Goal: Browse casually: Explore the website without a specific task or goal

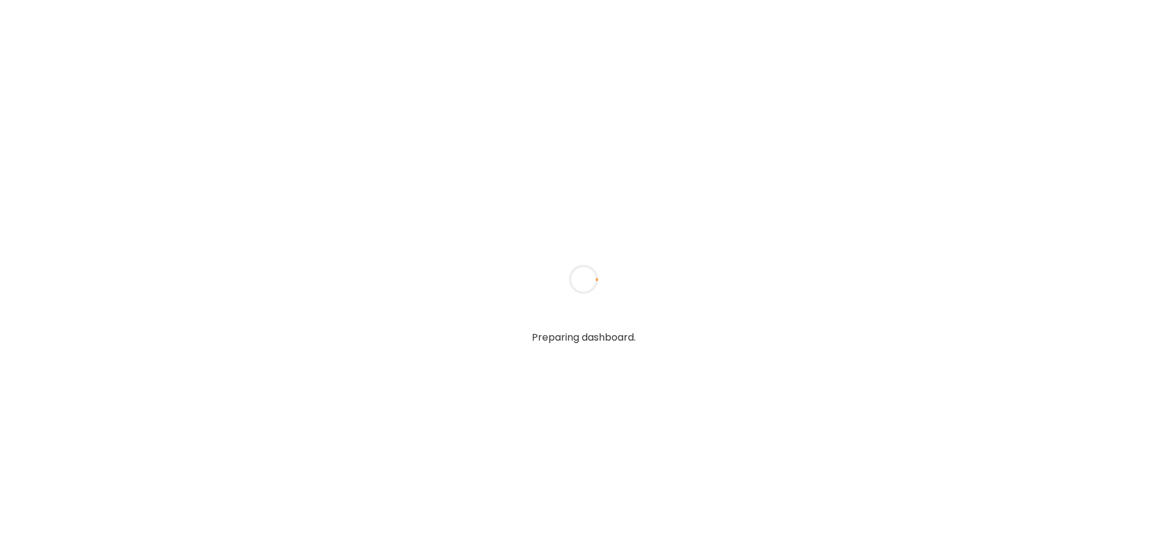
type textarea "**********"
type input "****"
type input "**********"
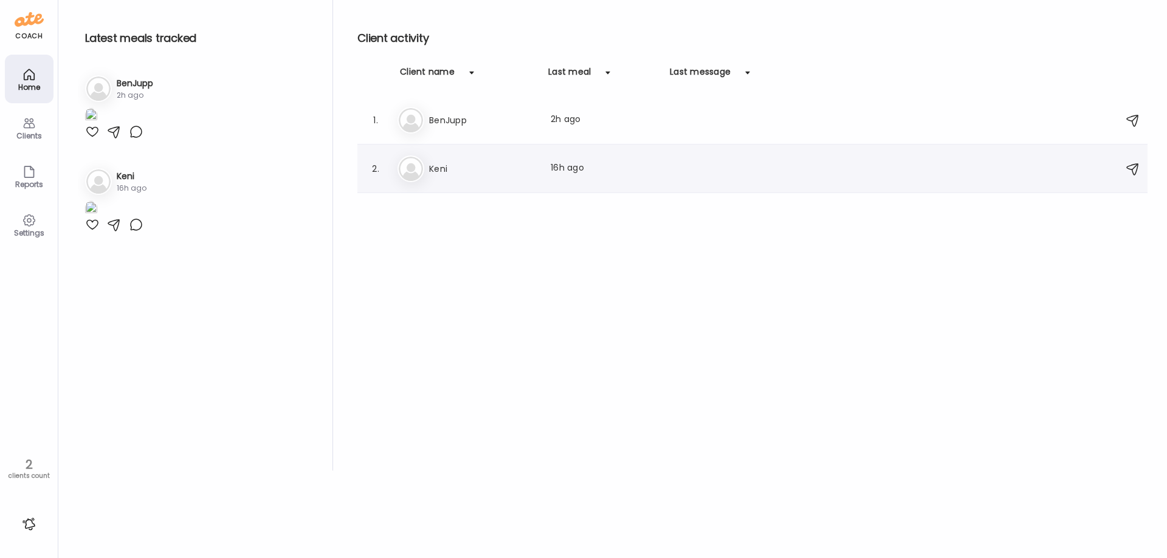
type input "**********"
click at [541, 179] on div "Ke Keni Last meal: 16h ago" at bounding box center [753, 169] width 713 height 27
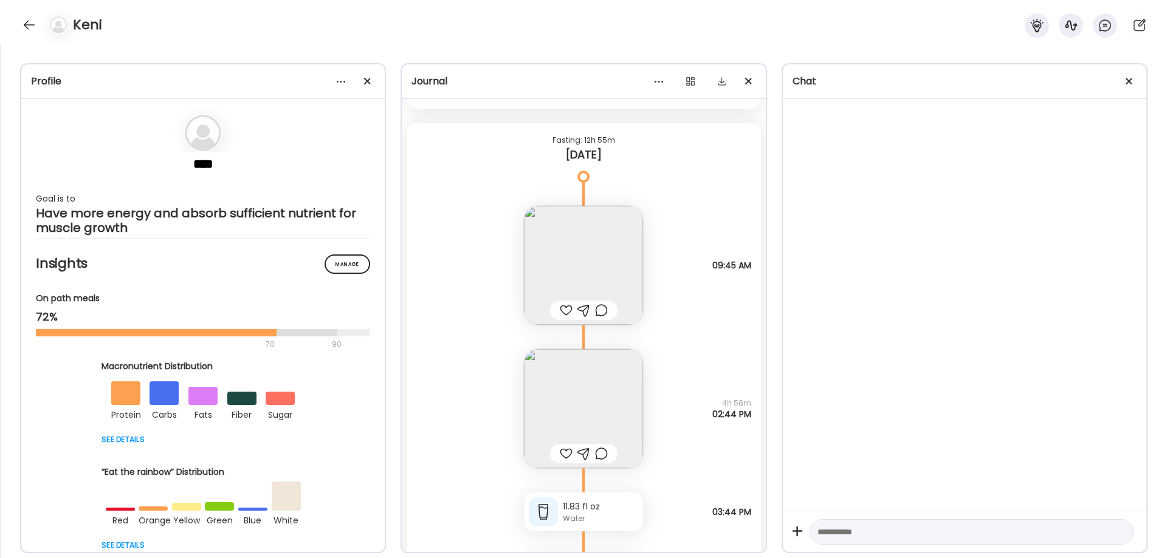
scroll to position [23721, 0]
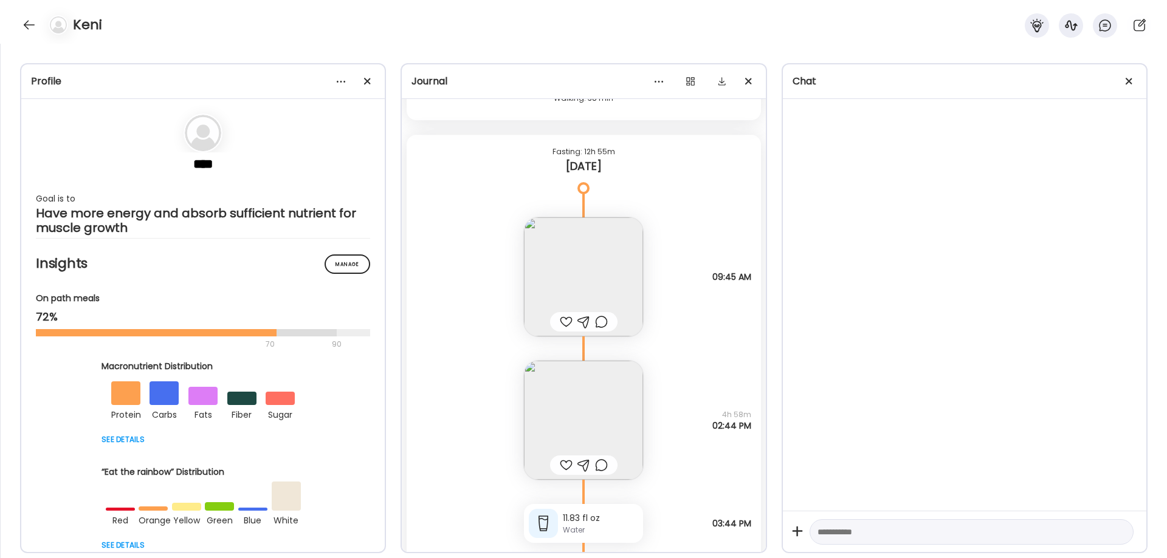
click at [620, 428] on img at bounding box center [583, 420] width 119 height 119
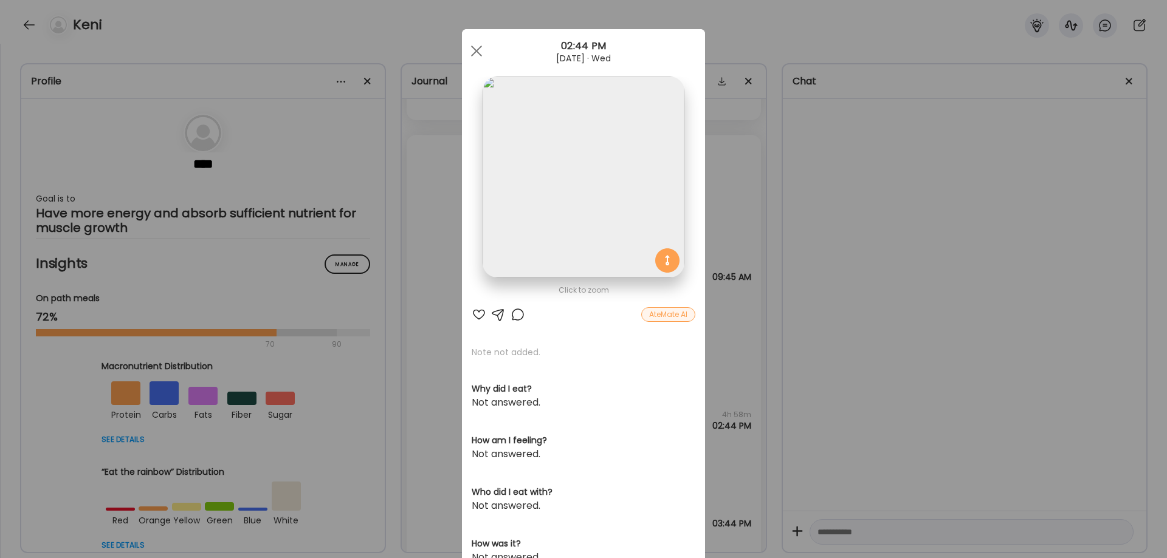
click at [591, 144] on img at bounding box center [582, 177] width 201 height 201
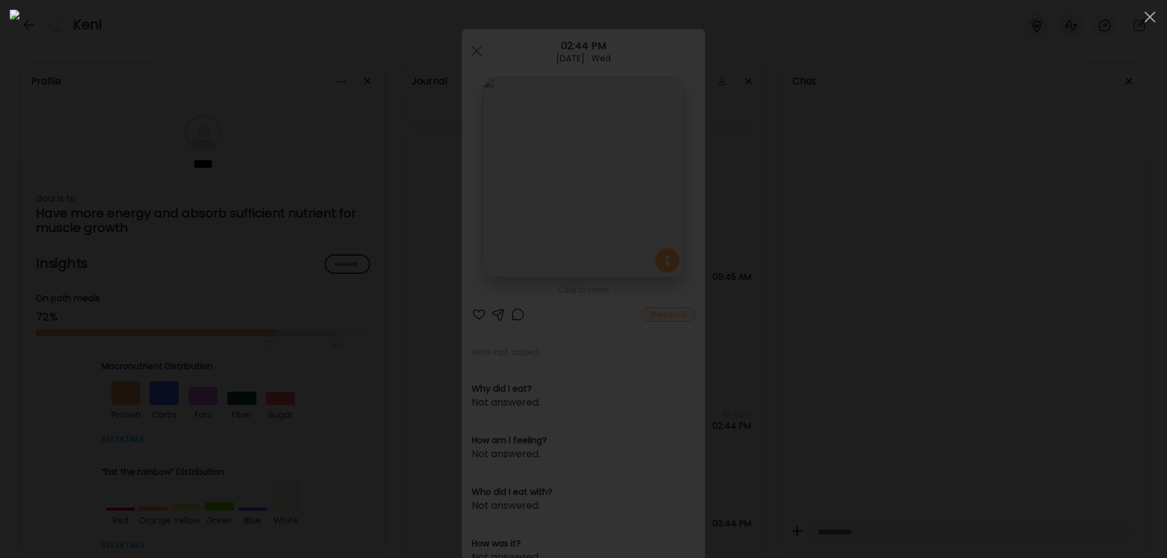
click at [995, 389] on div at bounding box center [583, 279] width 1147 height 539
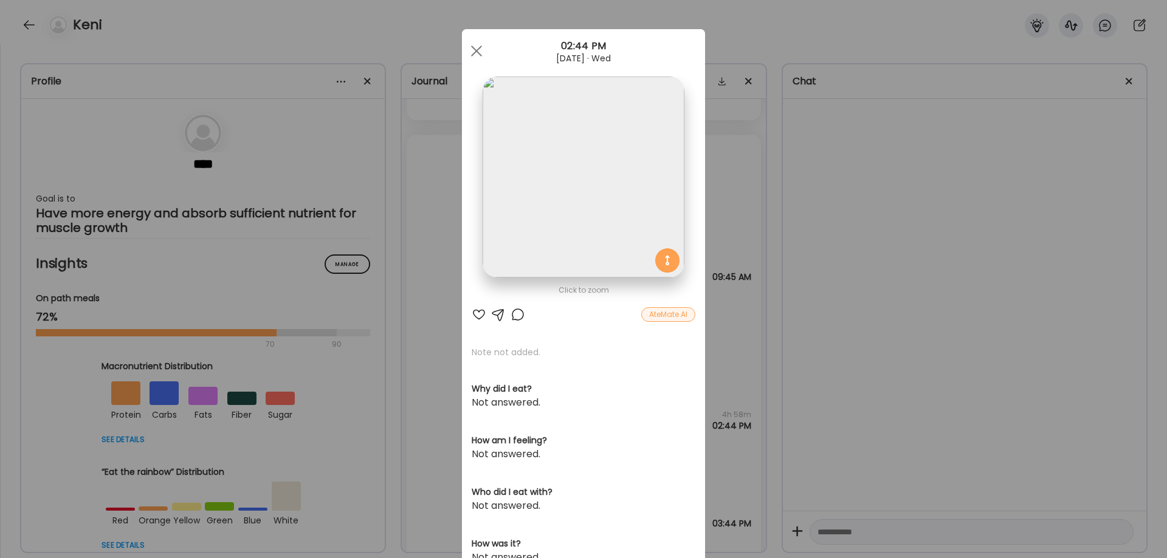
click at [831, 348] on div "Ate Coach Dashboard Wahoo! It’s official Take a moment to set up your Coach Pro…" at bounding box center [583, 279] width 1167 height 558
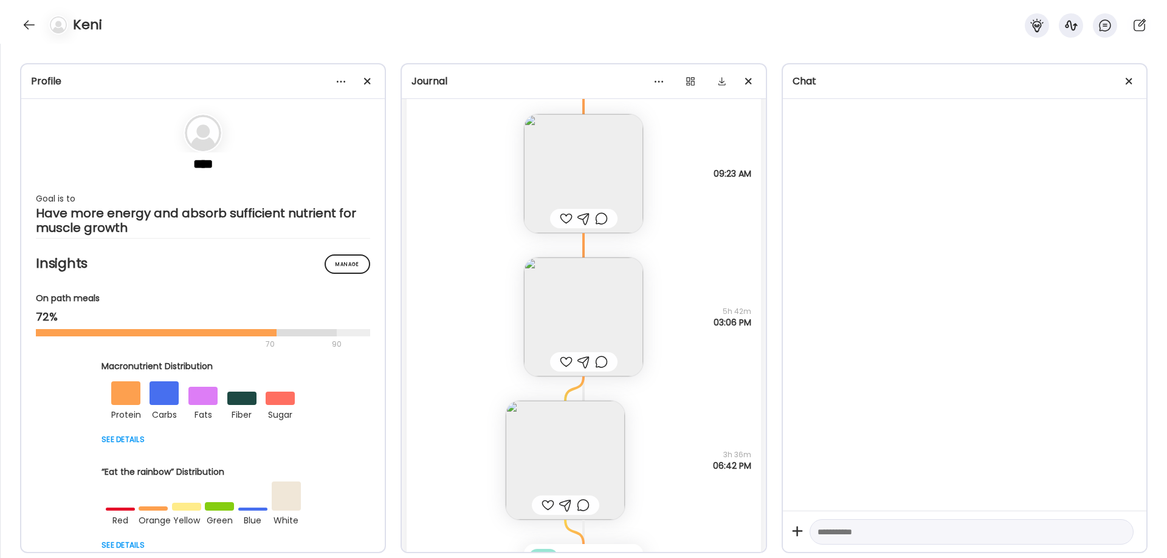
scroll to position [23012, 0]
click at [589, 186] on img at bounding box center [583, 179] width 119 height 119
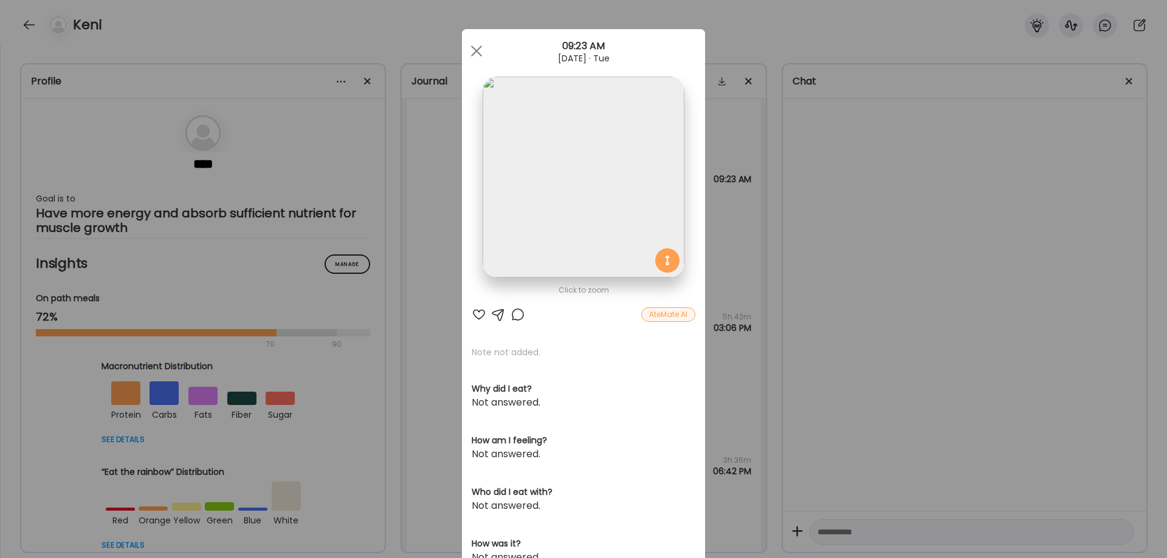
click at [589, 186] on img at bounding box center [582, 177] width 201 height 201
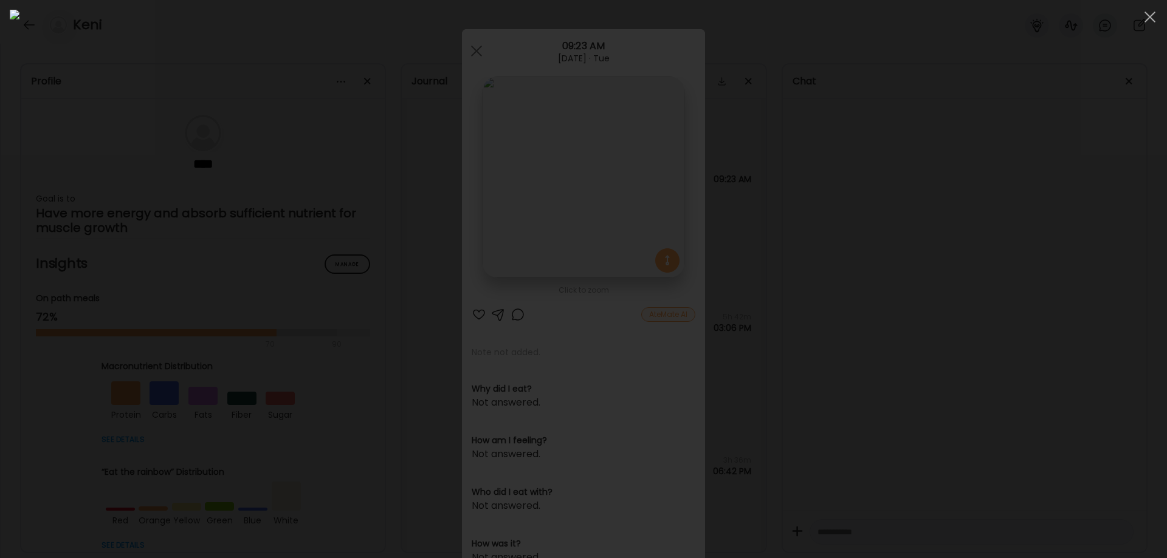
click at [976, 346] on div at bounding box center [583, 279] width 1147 height 539
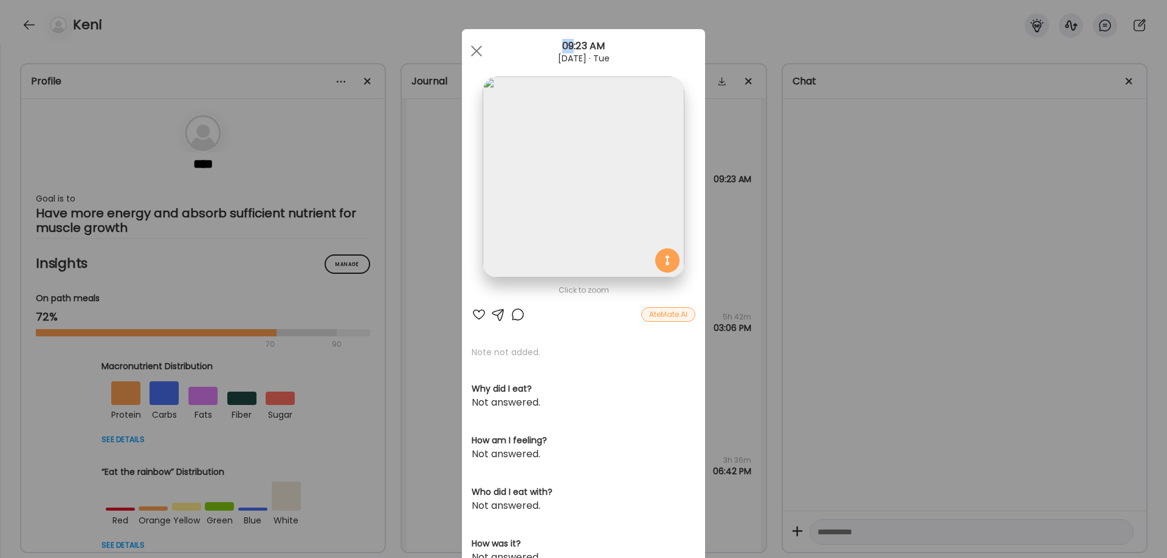
click at [976, 346] on div "Ate Coach Dashboard Wahoo! It’s official Take a moment to set up your Coach Pro…" at bounding box center [583, 279] width 1167 height 558
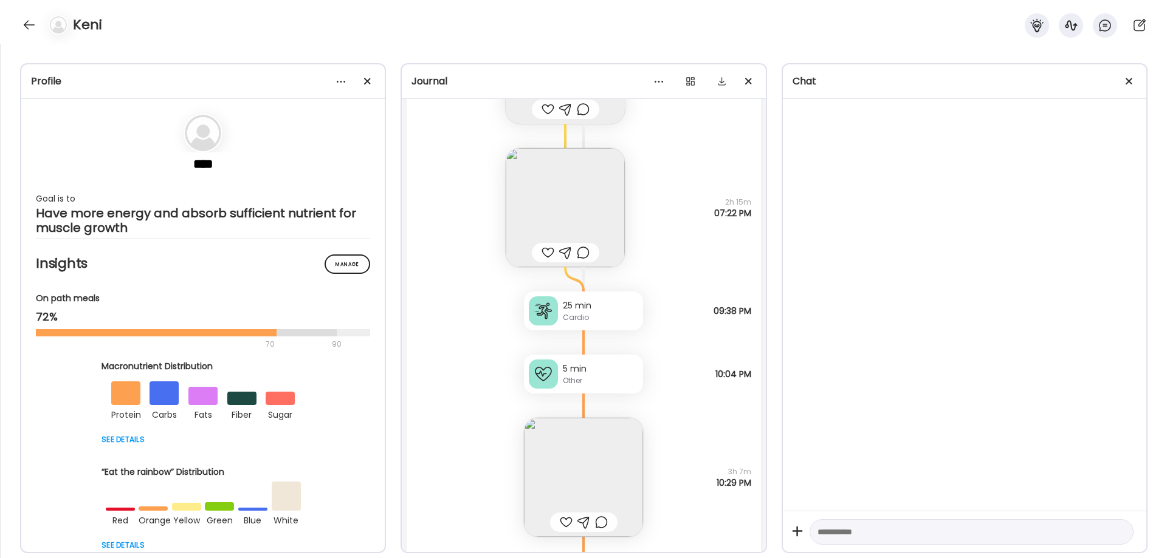
scroll to position [18861, 0]
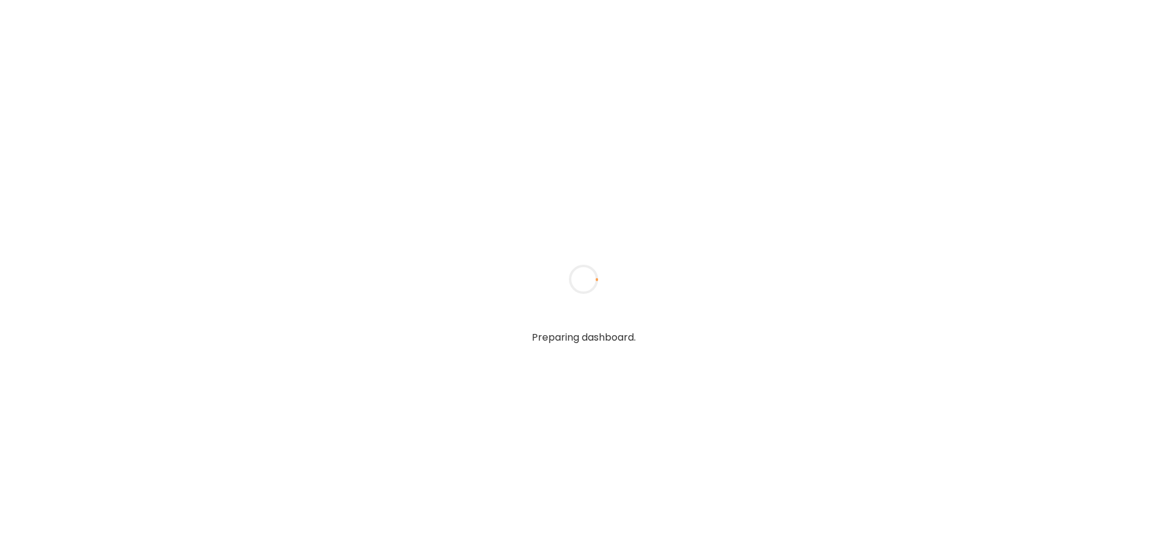
type textarea "**********"
type input "****"
type input "**********"
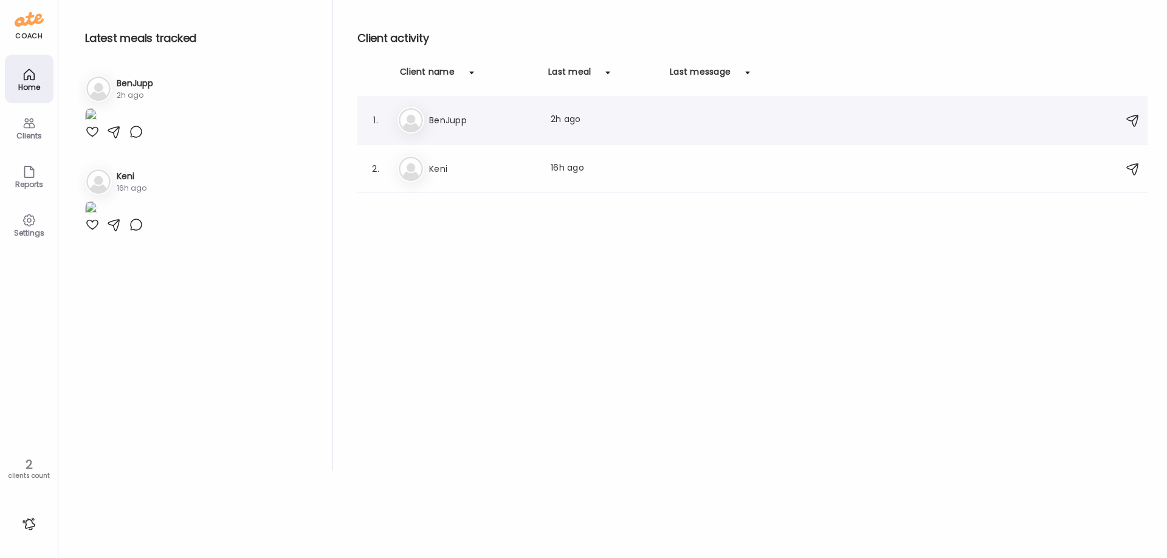
type input "**********"
click at [458, 111] on div "Be BenJupp Last meal: 2h ago" at bounding box center [753, 120] width 713 height 27
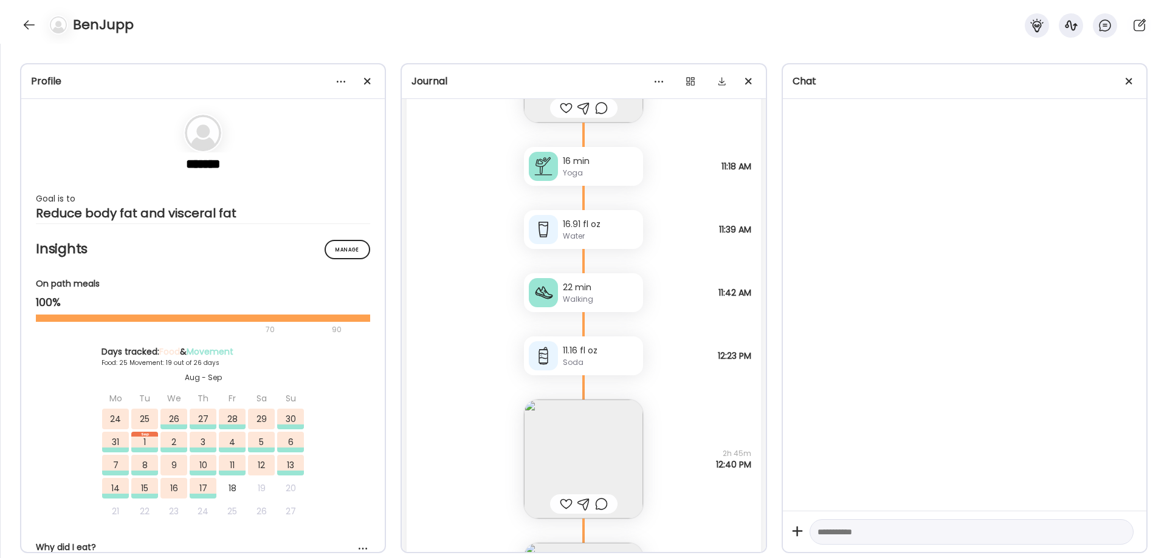
scroll to position [35178, 0]
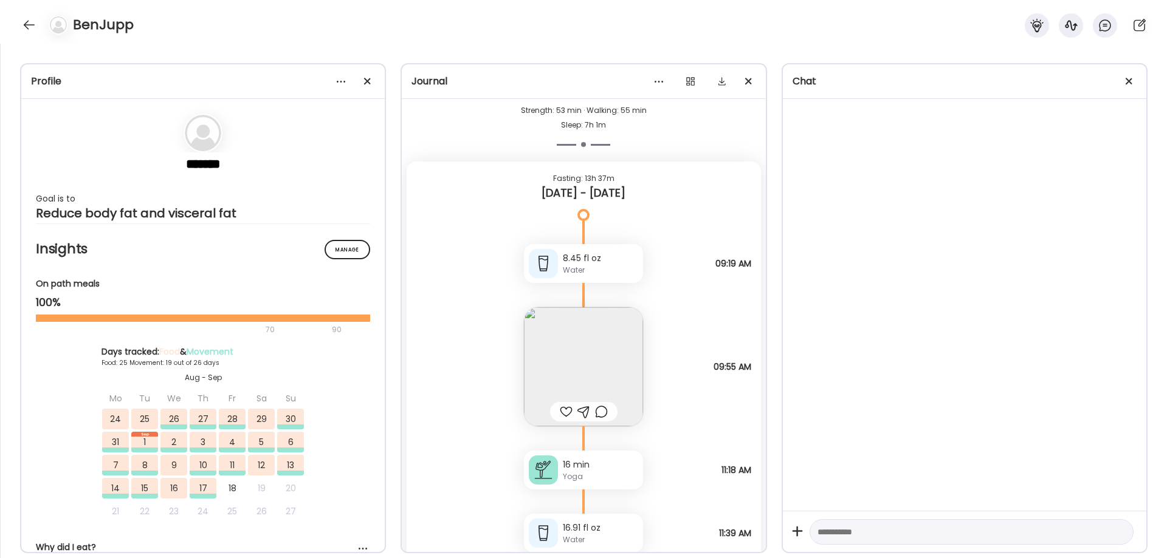
click at [566, 315] on img at bounding box center [583, 366] width 119 height 119
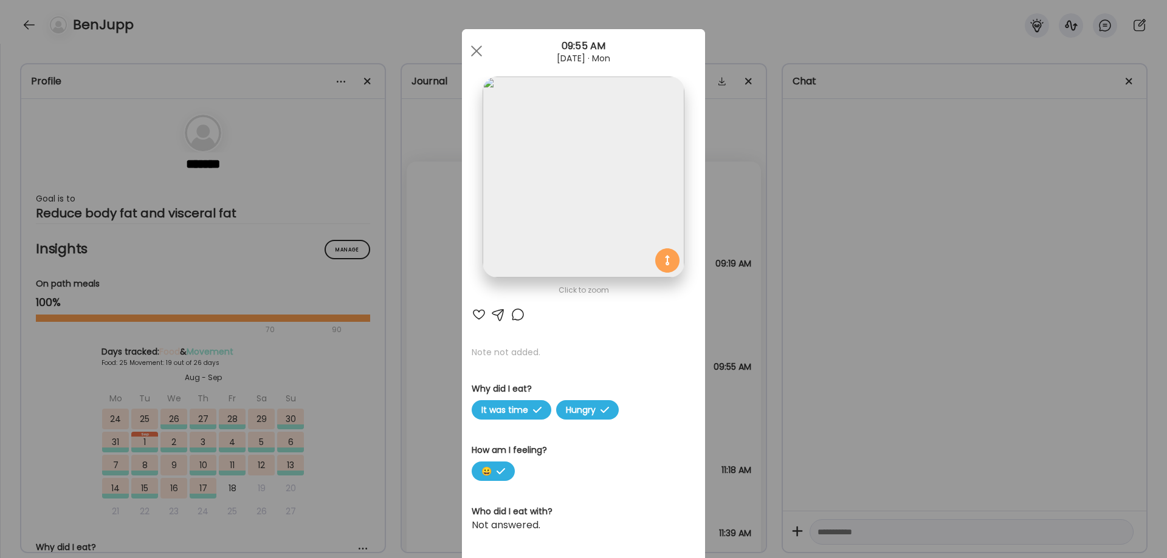
click at [588, 202] on img at bounding box center [582, 177] width 201 height 201
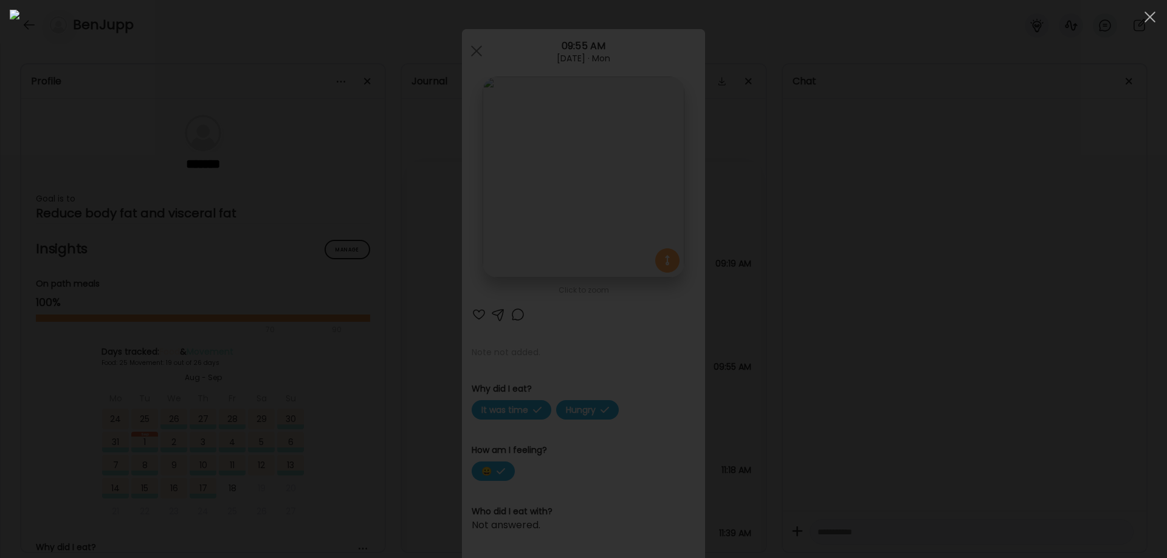
click at [957, 176] on div at bounding box center [583, 279] width 1147 height 539
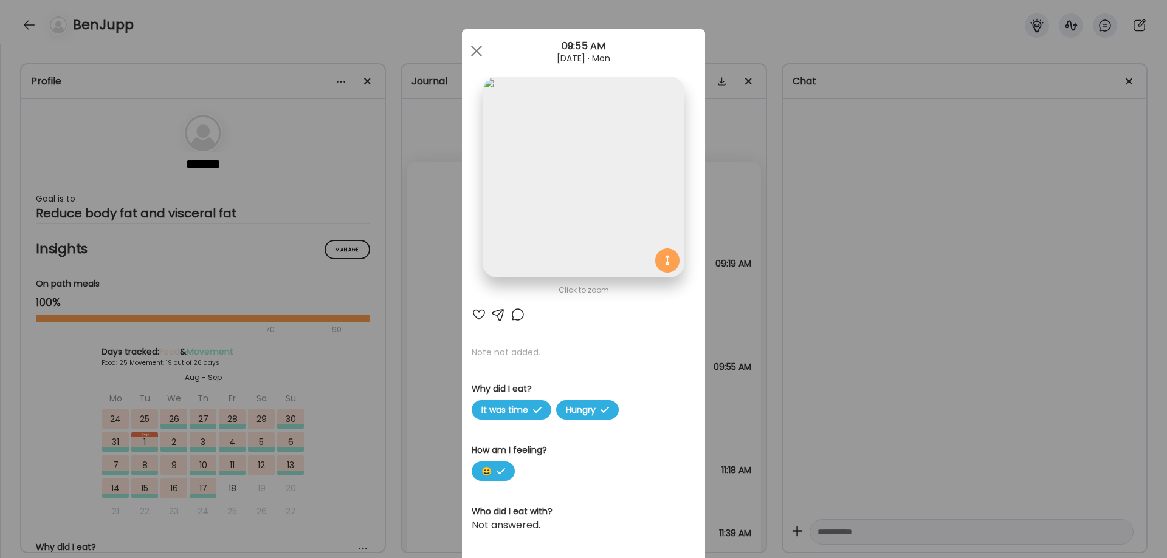
click at [955, 236] on div "Ate Coach Dashboard Wahoo! It’s official Take a moment to set up your Coach Pro…" at bounding box center [583, 279] width 1167 height 558
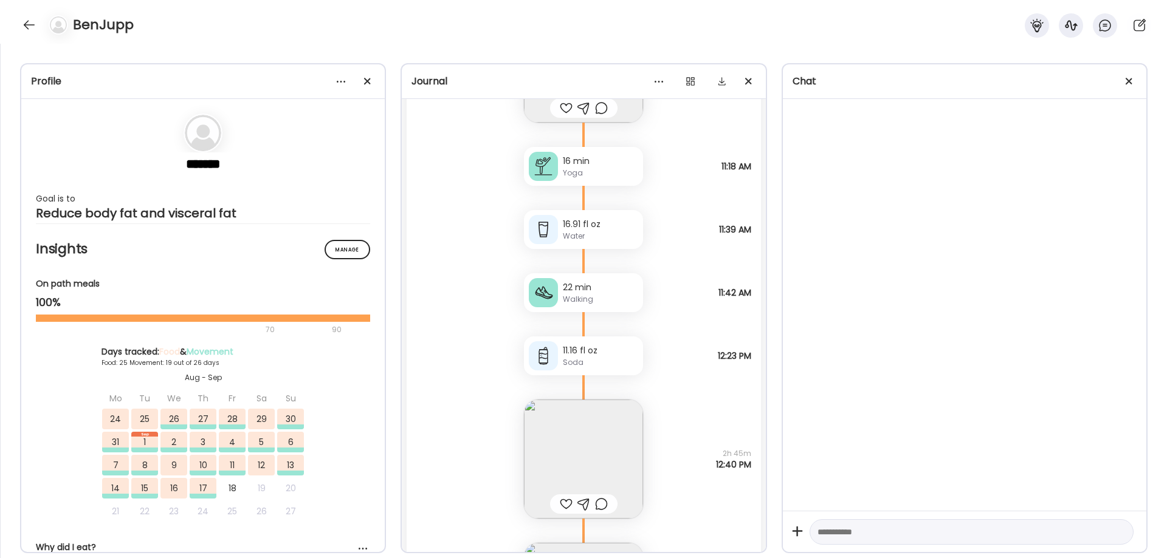
scroll to position [35584, 0]
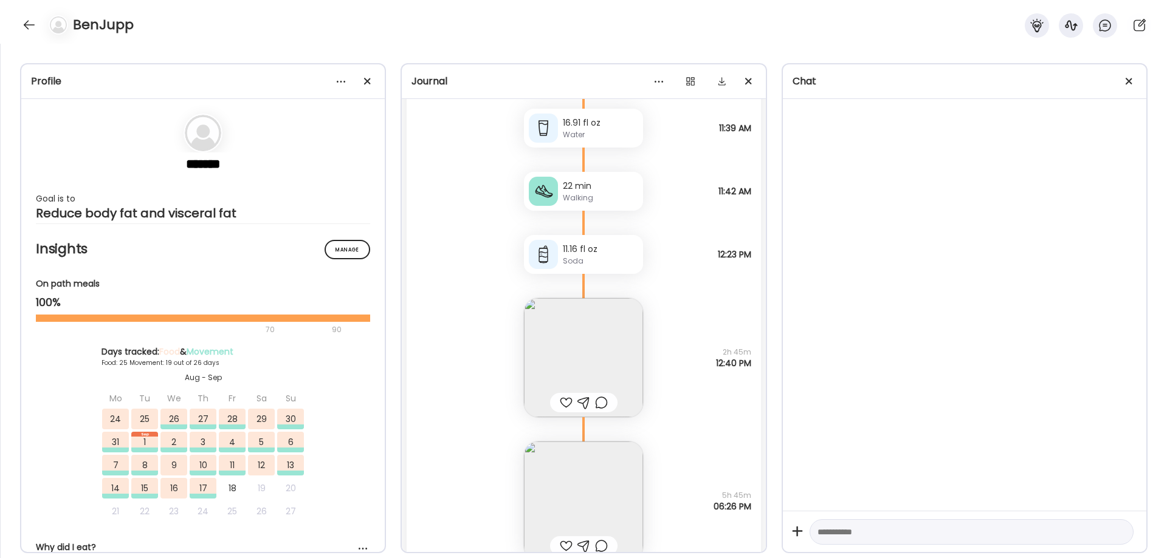
click at [608, 354] on img at bounding box center [583, 357] width 119 height 119
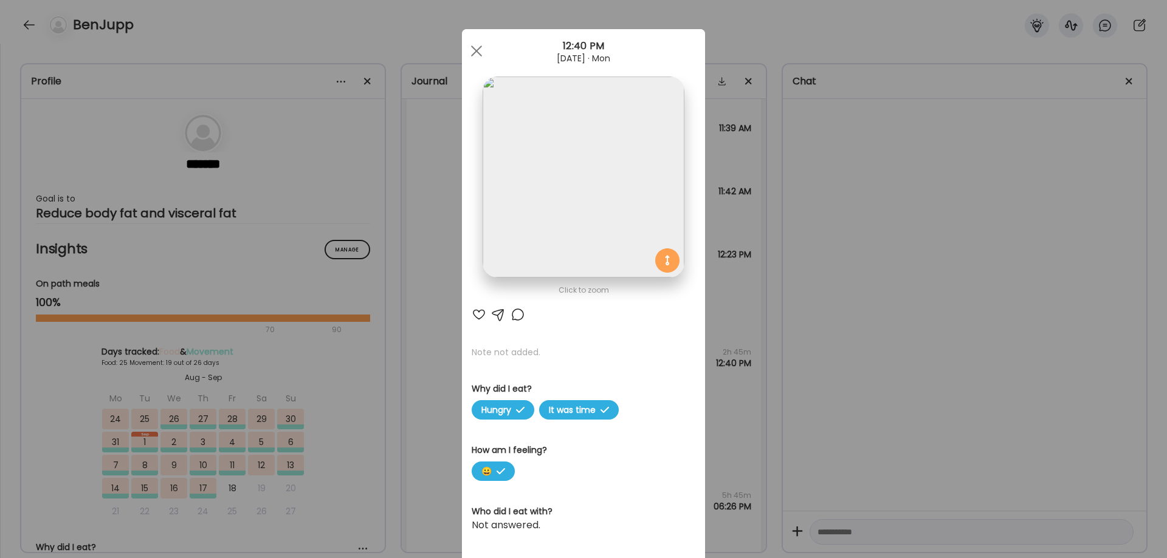
click at [608, 213] on img at bounding box center [582, 177] width 201 height 201
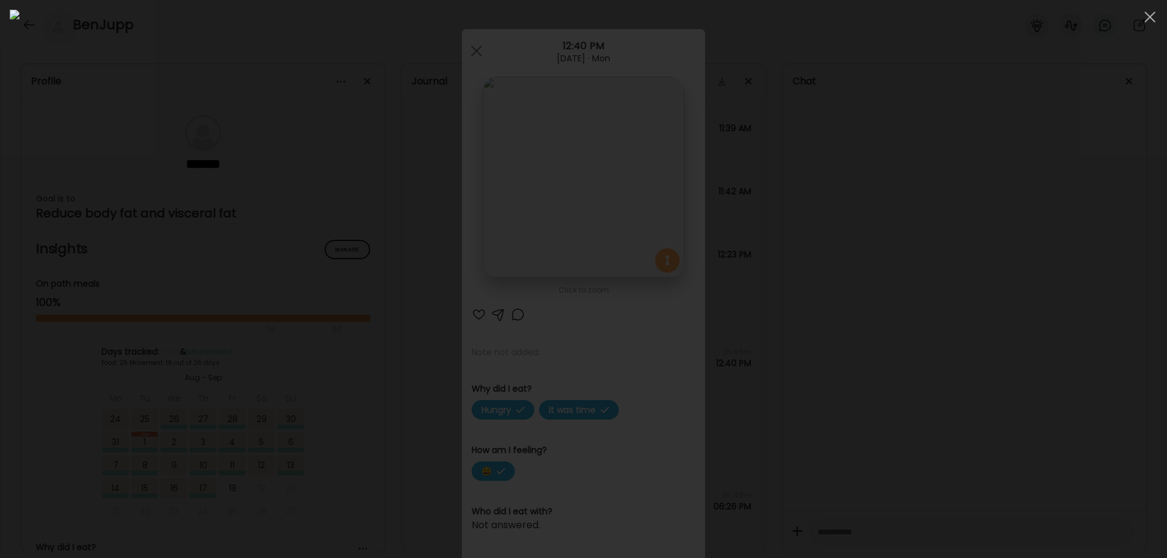
click at [1012, 334] on div at bounding box center [583, 279] width 1147 height 539
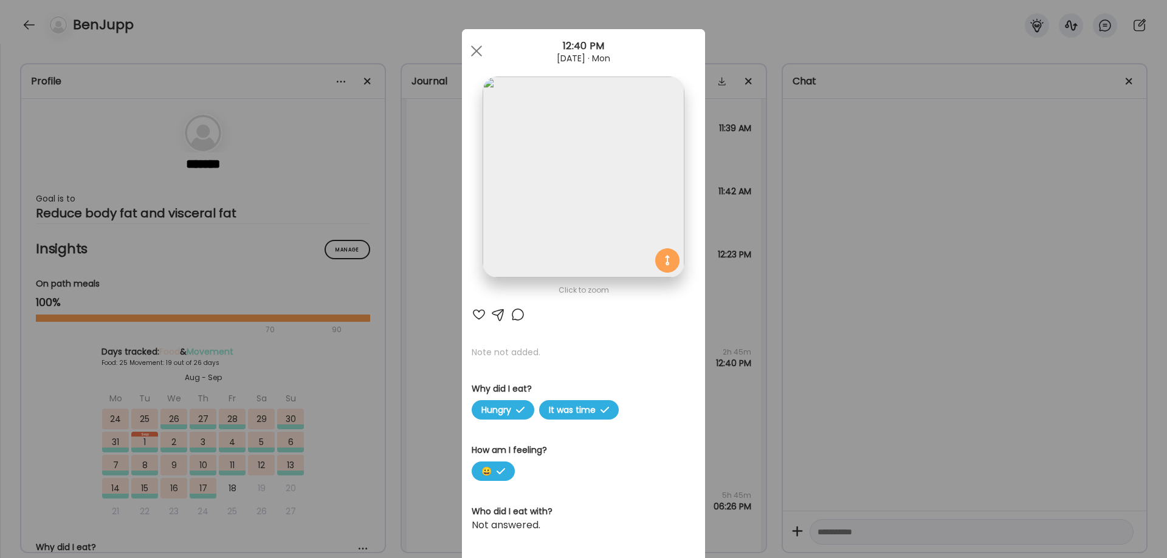
click at [921, 357] on div "Ate Coach Dashboard Wahoo! It’s official Take a moment to set up your Coach Pro…" at bounding box center [583, 279] width 1167 height 558
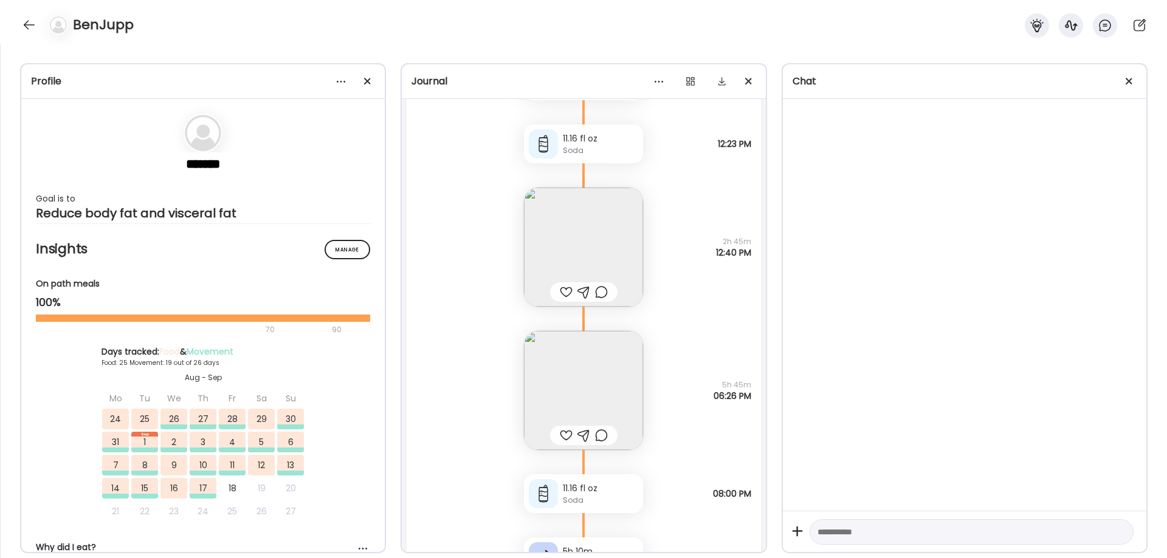
scroll to position [35888, 0]
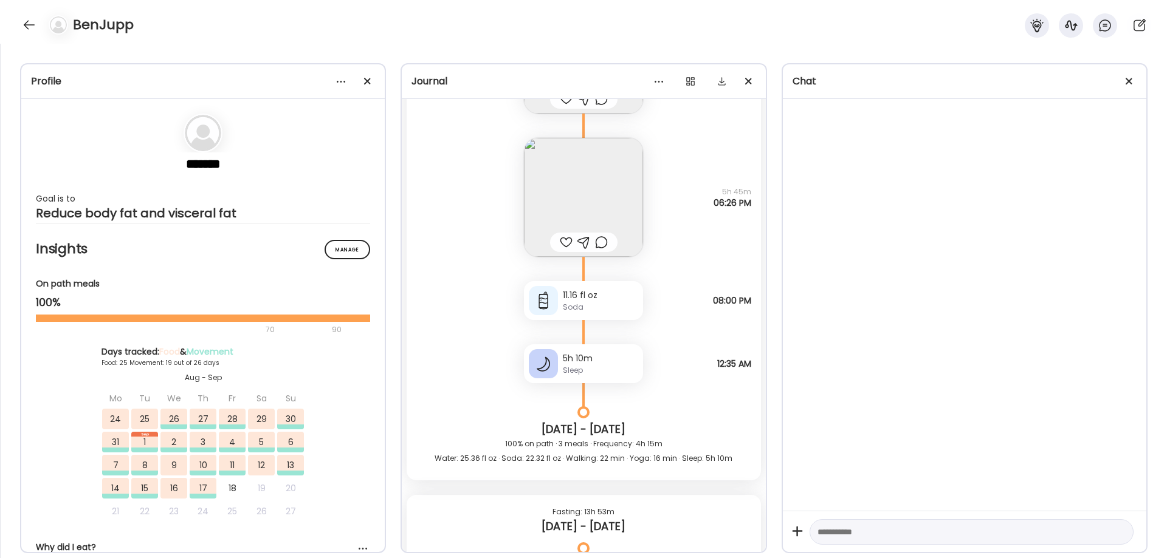
click at [583, 208] on img at bounding box center [583, 197] width 119 height 119
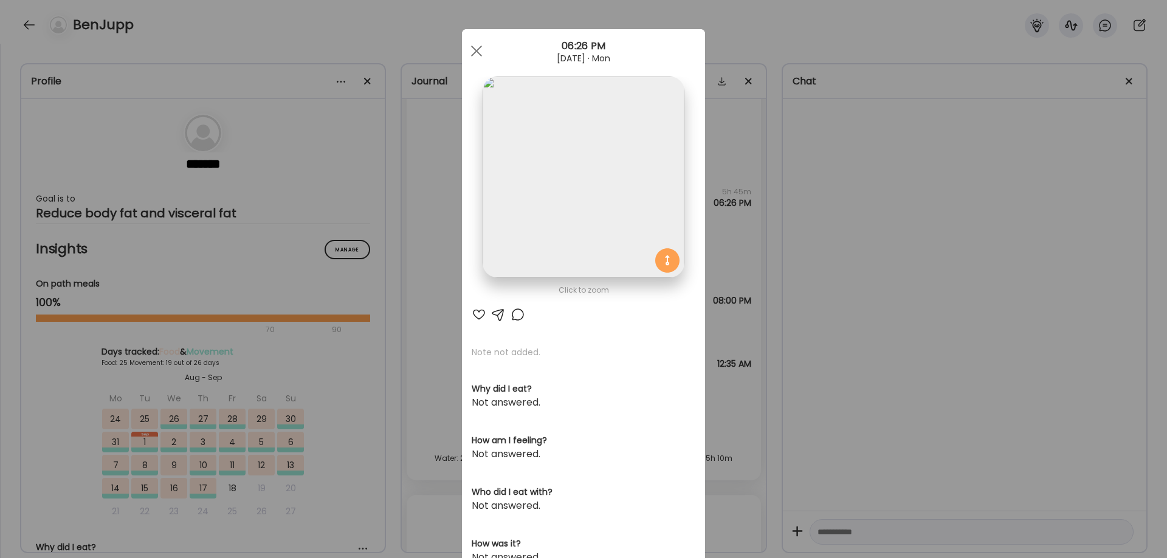
click at [582, 208] on img at bounding box center [582, 177] width 201 height 201
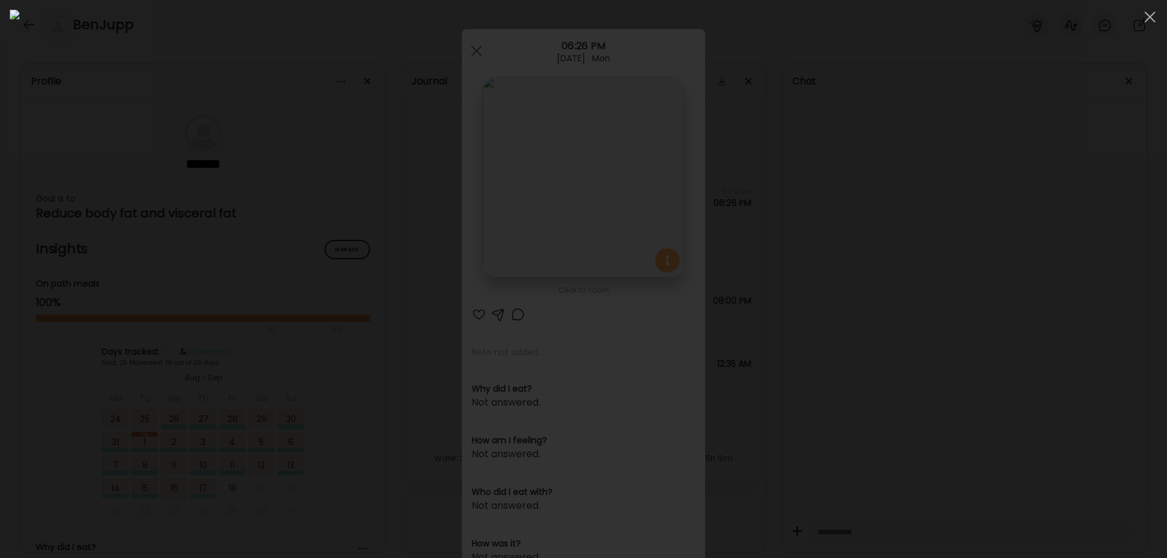
click at [1070, 326] on div at bounding box center [583, 279] width 1147 height 539
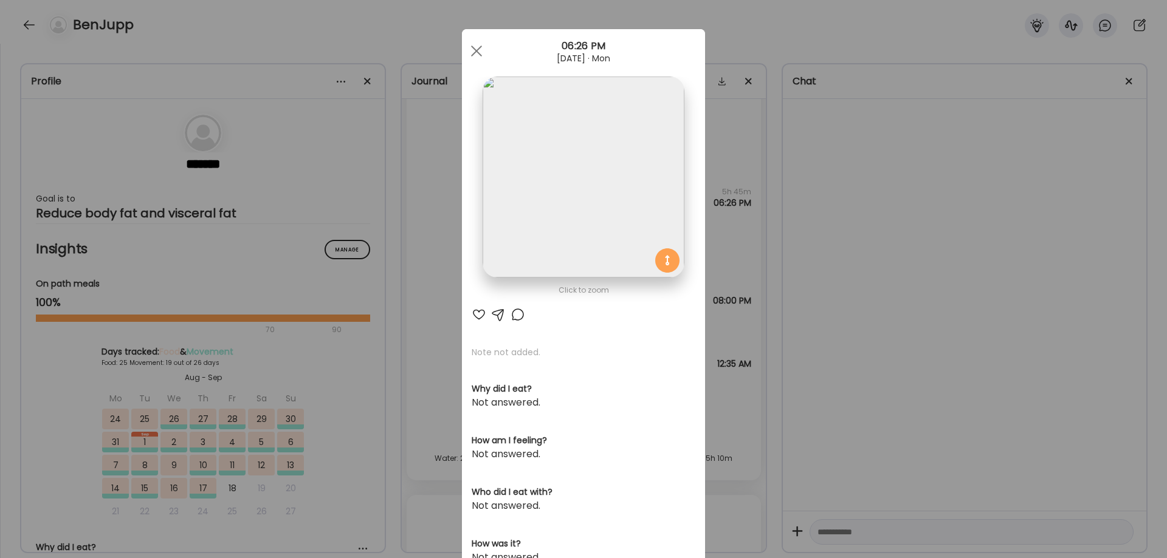
click at [877, 337] on div "Ate Coach Dashboard Wahoo! It’s official Take a moment to set up your Coach Pro…" at bounding box center [583, 279] width 1167 height 558
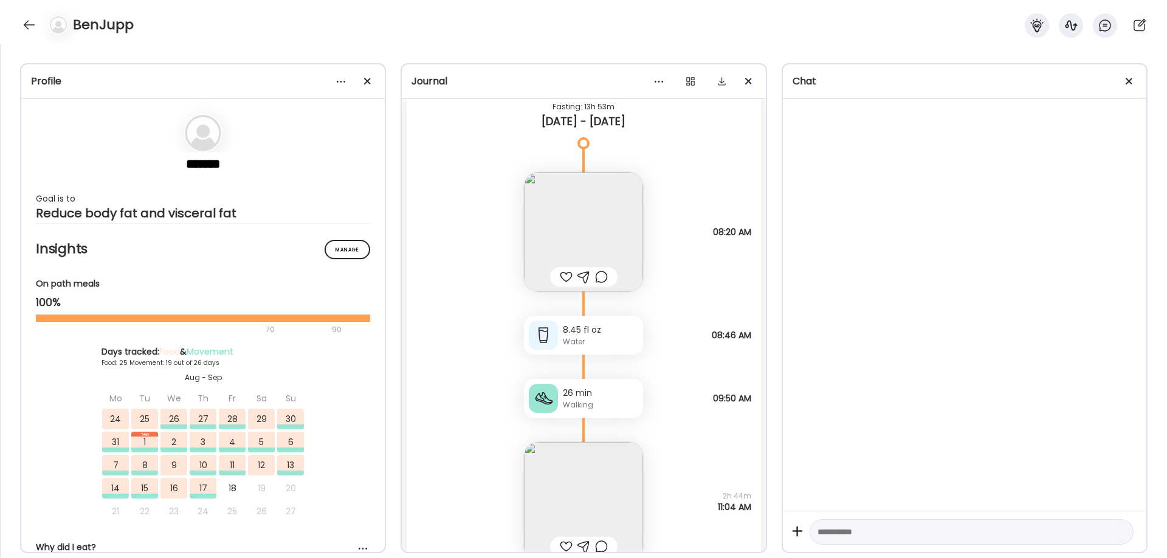
scroll to position [36495, 0]
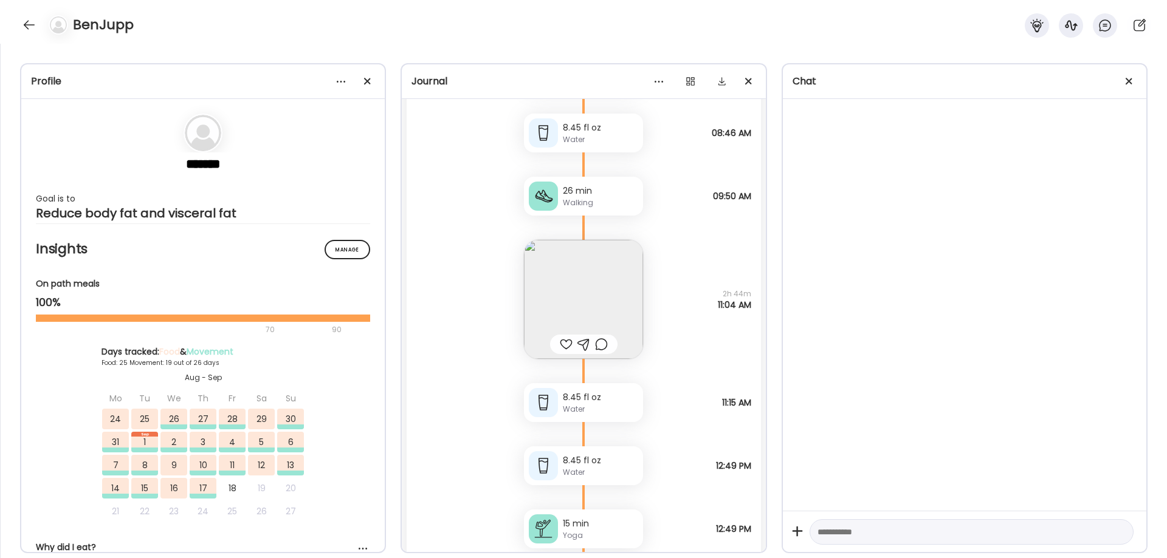
click at [583, 289] on img at bounding box center [583, 299] width 119 height 119
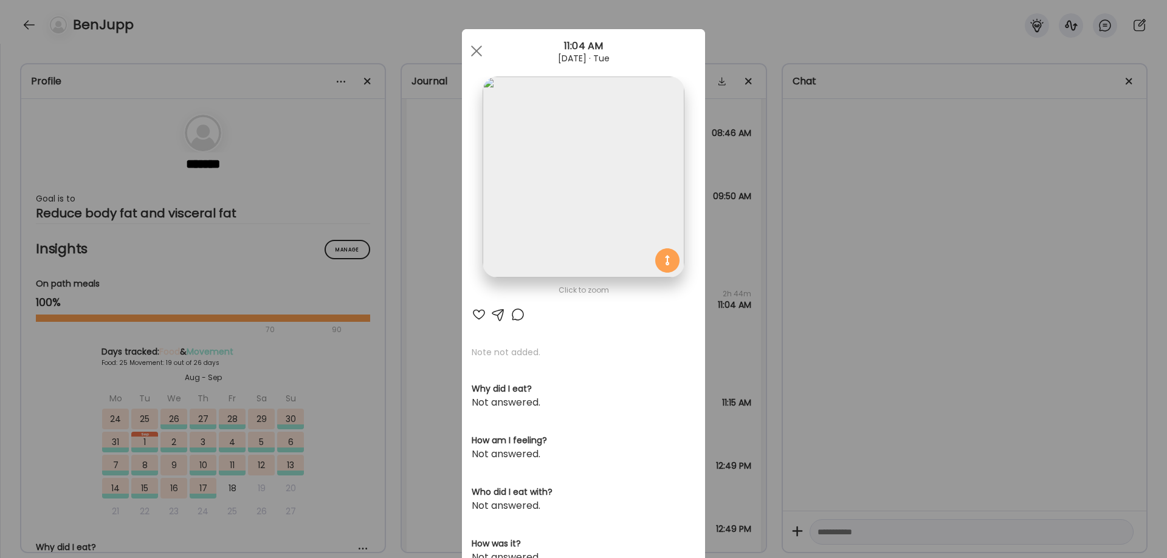
click at [580, 194] on img at bounding box center [582, 177] width 201 height 201
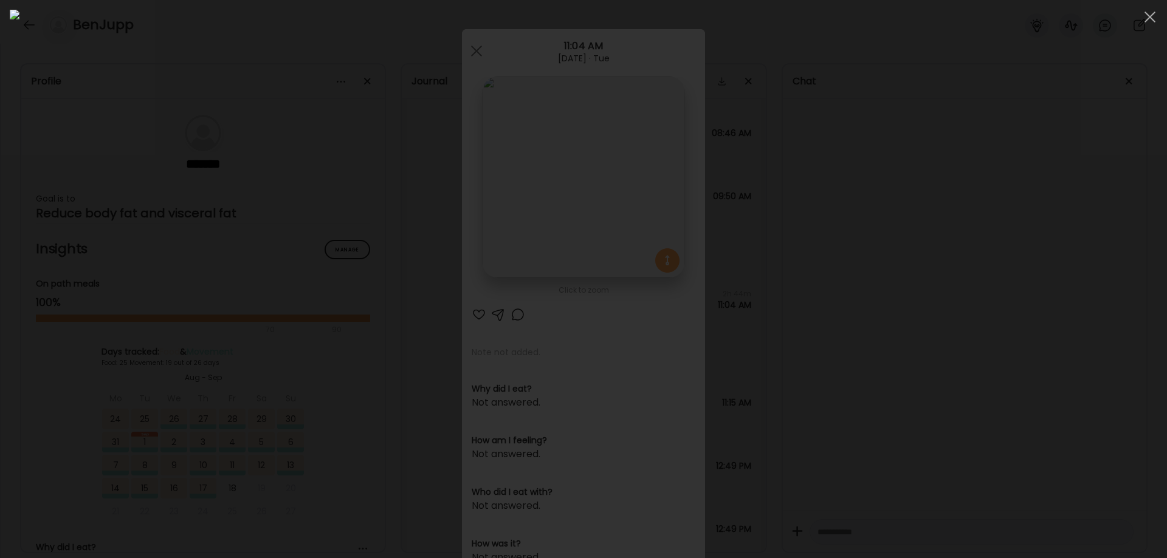
click at [898, 283] on div at bounding box center [583, 279] width 1147 height 539
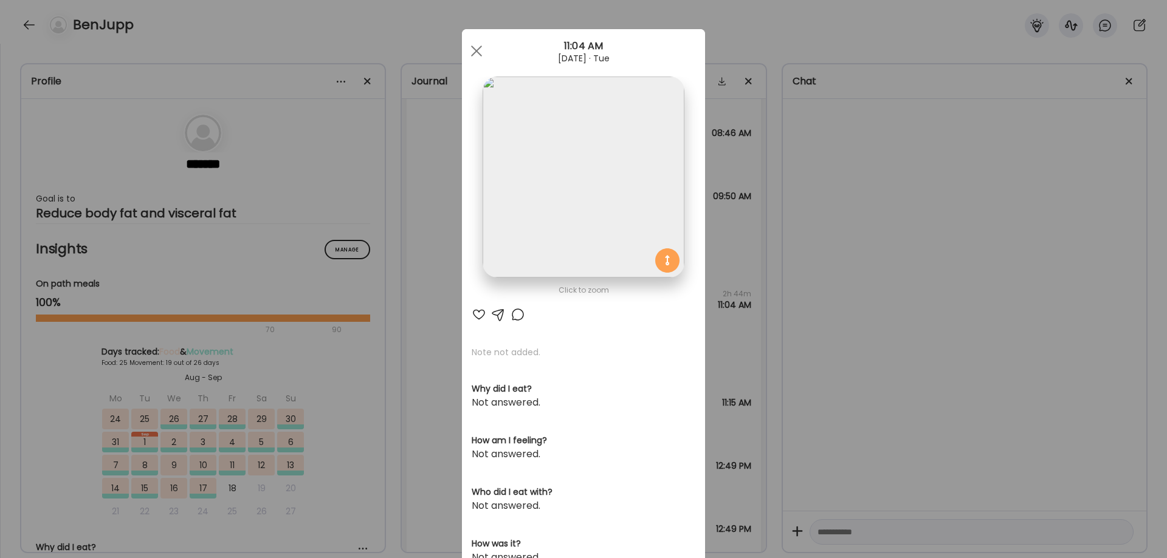
click at [898, 283] on div "Ate Coach Dashboard Wahoo! It’s official Take a moment to set up your Coach Pro…" at bounding box center [583, 279] width 1167 height 558
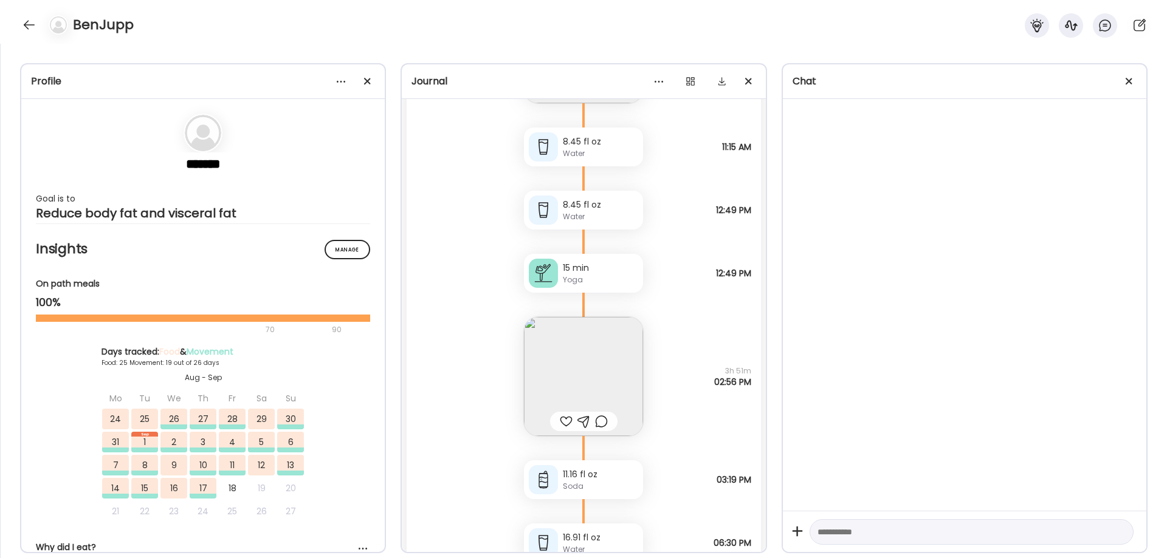
scroll to position [36900, 0]
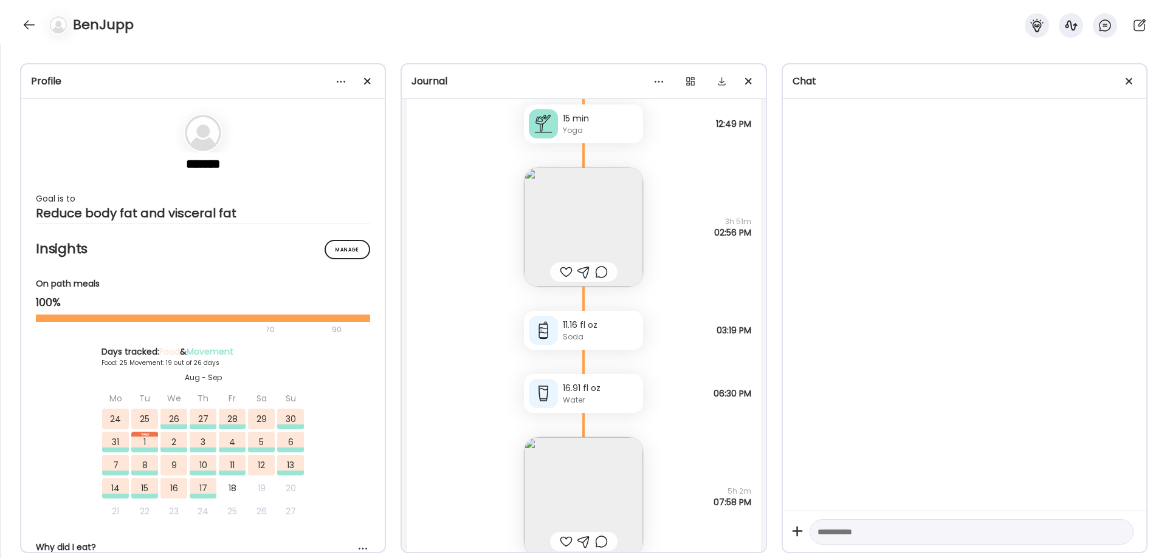
click at [585, 219] on img at bounding box center [583, 227] width 119 height 119
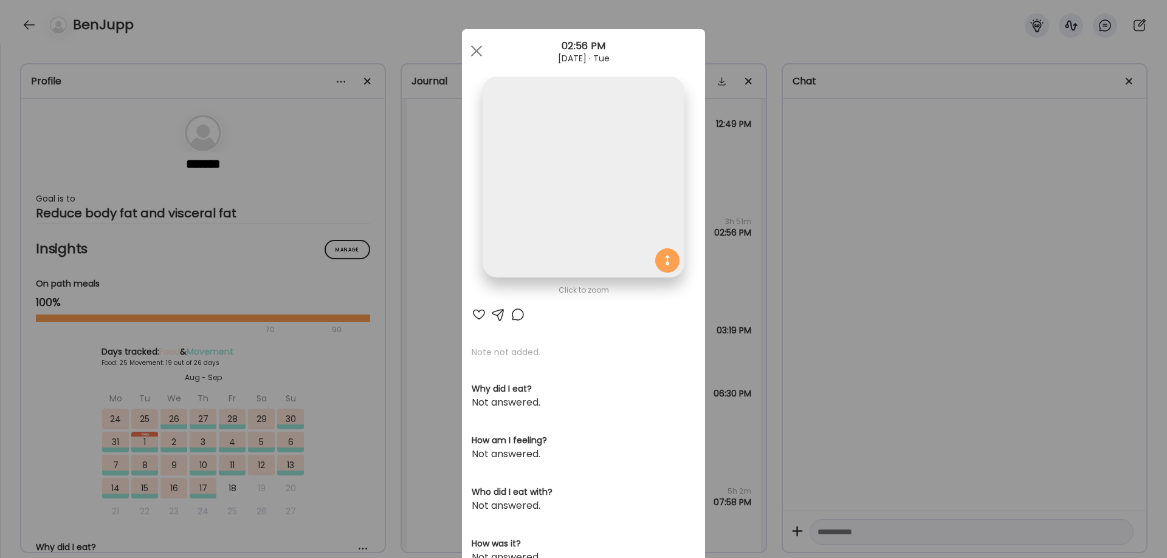
click at [578, 201] on img at bounding box center [582, 177] width 201 height 201
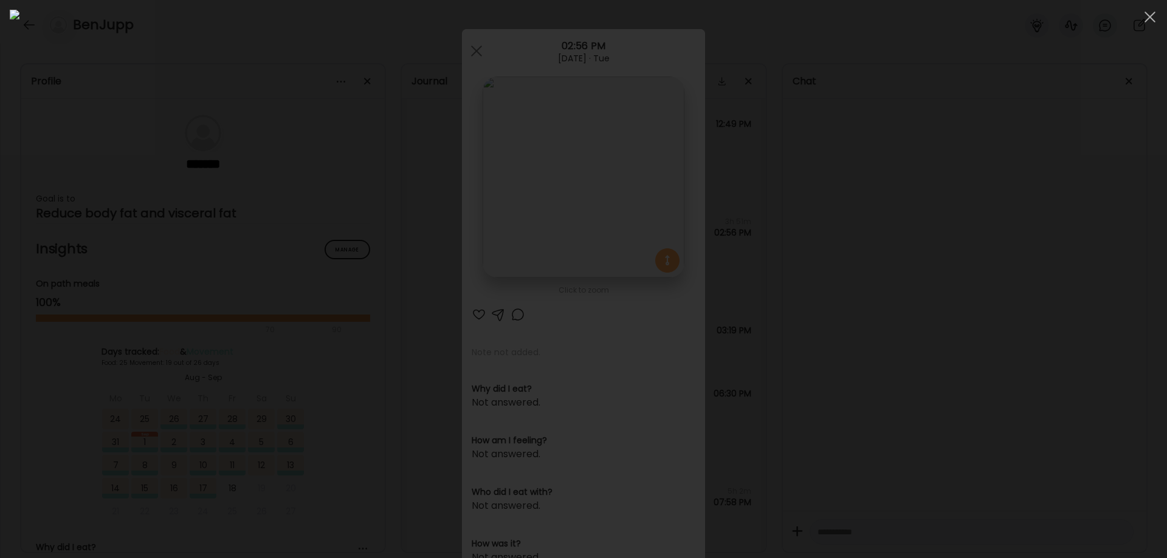
click at [956, 289] on div at bounding box center [583, 279] width 1147 height 539
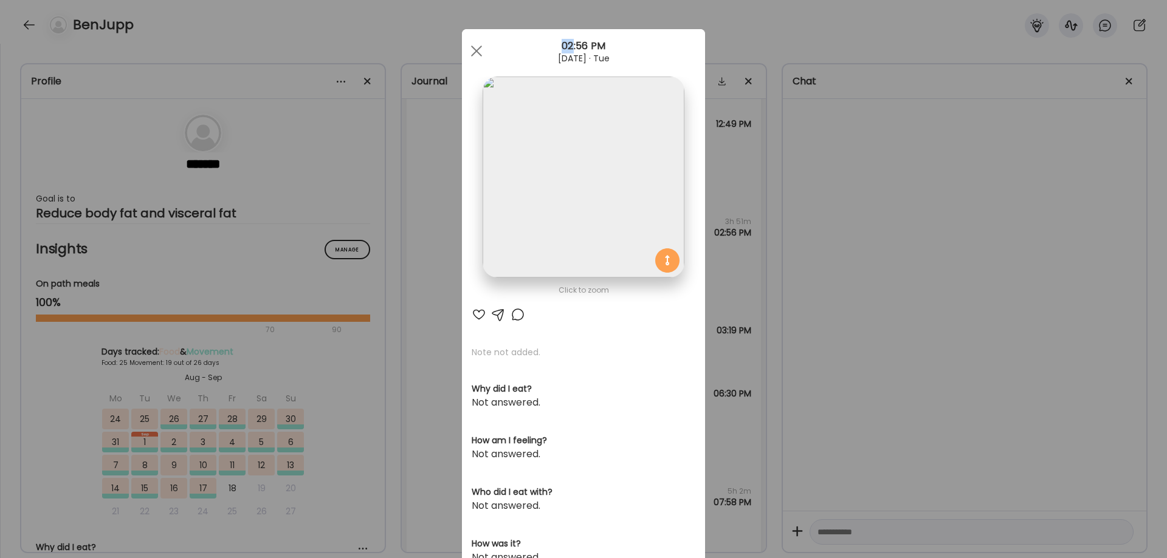
click at [956, 289] on div "Ate Coach Dashboard Wahoo! It’s official Take a moment to set up your Coach Pro…" at bounding box center [583, 279] width 1167 height 558
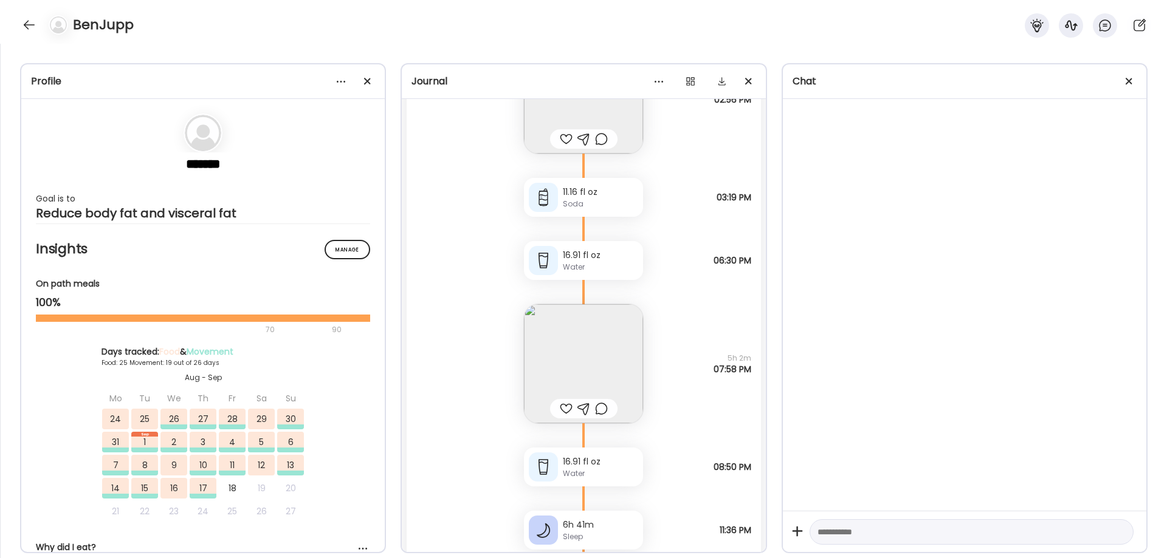
scroll to position [37204, 0]
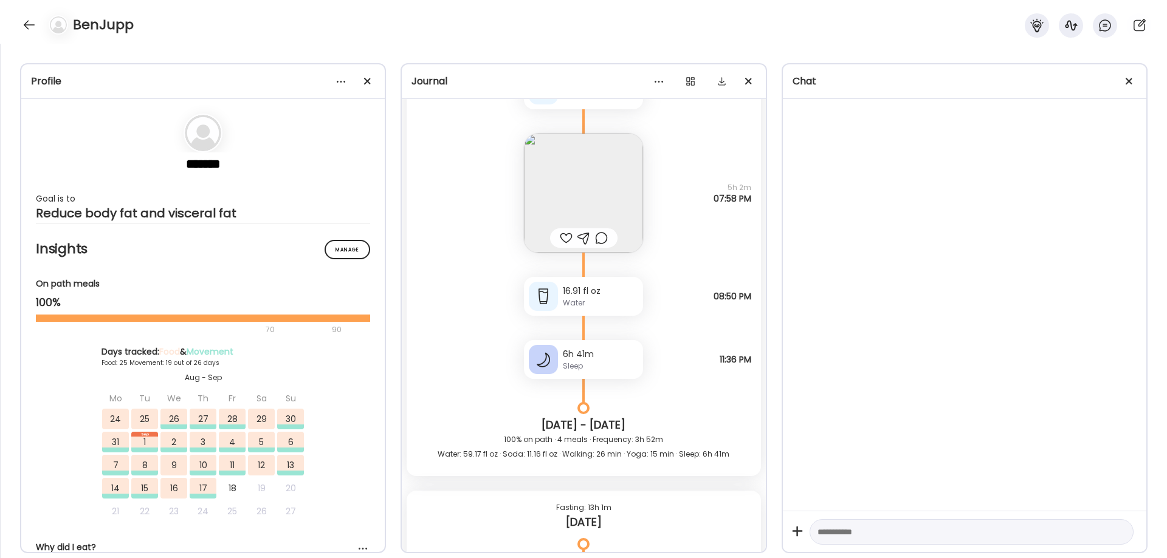
click at [547, 146] on img at bounding box center [583, 193] width 119 height 119
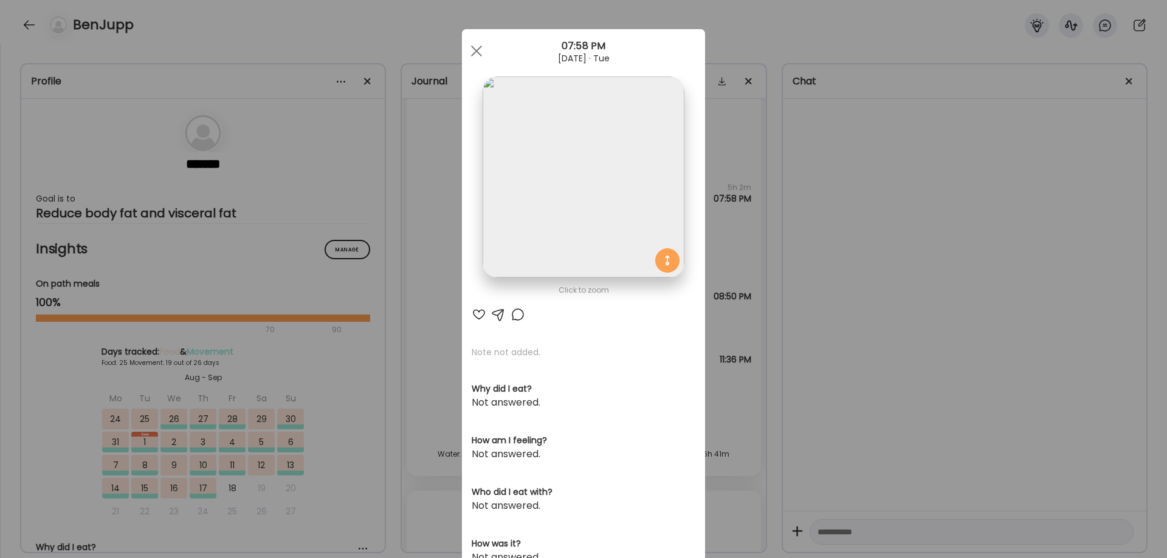
click at [558, 199] on img at bounding box center [582, 177] width 201 height 201
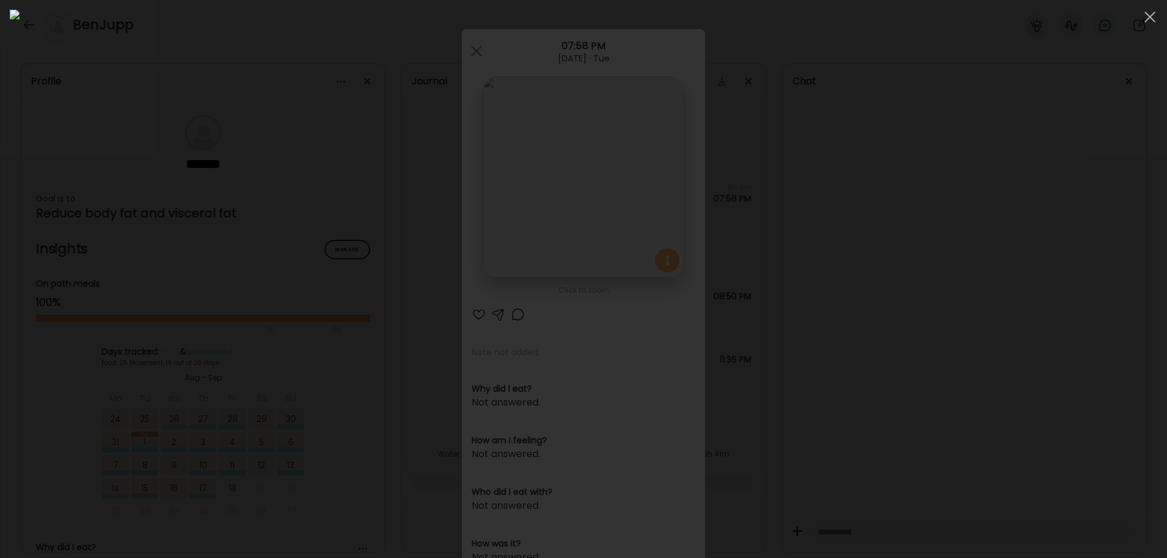
click at [1021, 428] on div at bounding box center [583, 279] width 1147 height 539
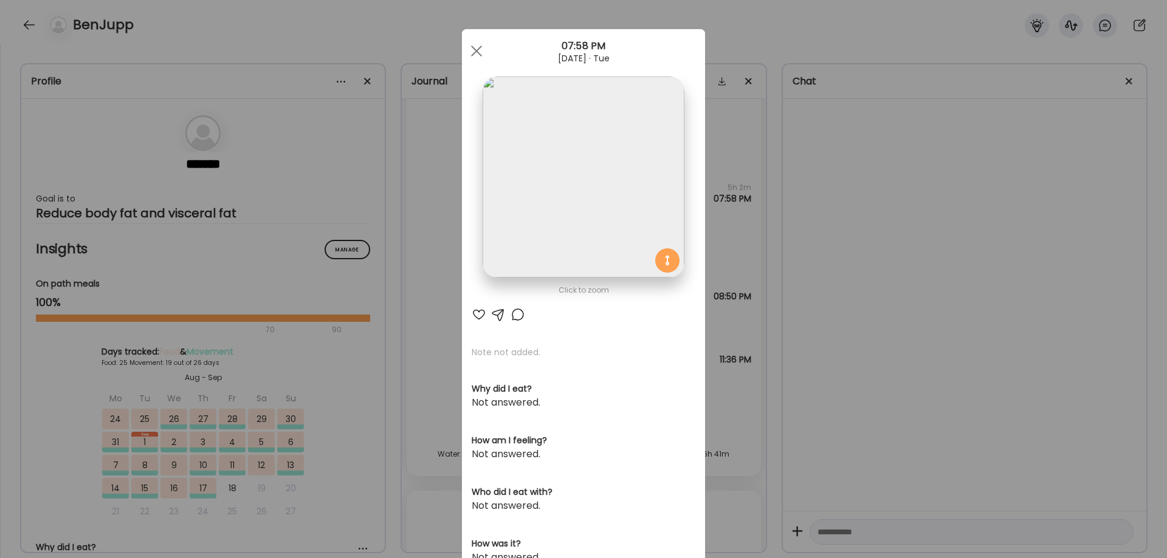
click at [1021, 428] on div "Ate Coach Dashboard Wahoo! It’s official Take a moment to set up your Coach Pro…" at bounding box center [583, 279] width 1167 height 558
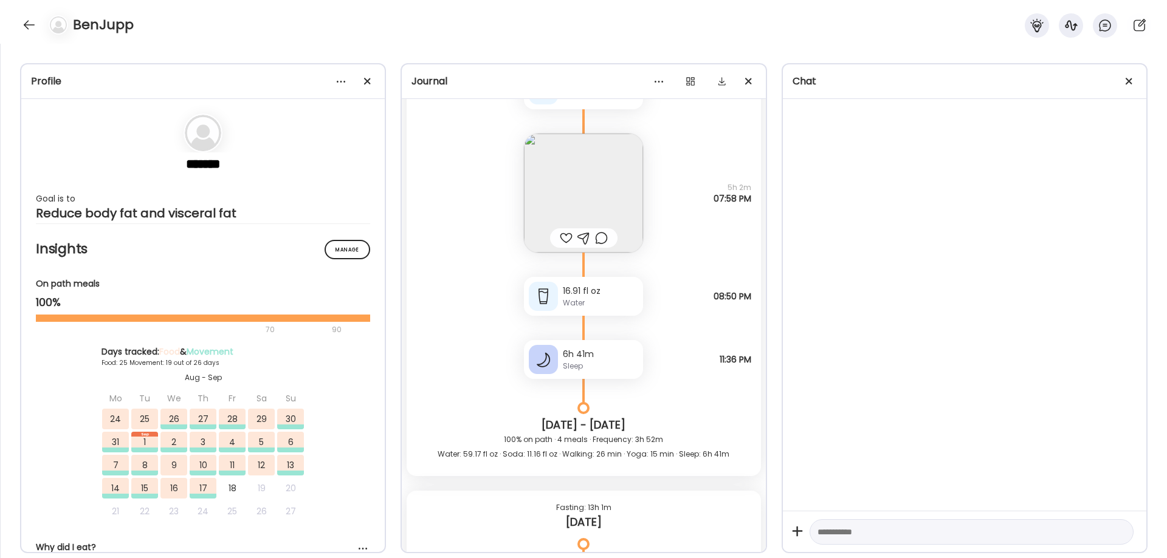
click at [905, 400] on div at bounding box center [964, 305] width 363 height 412
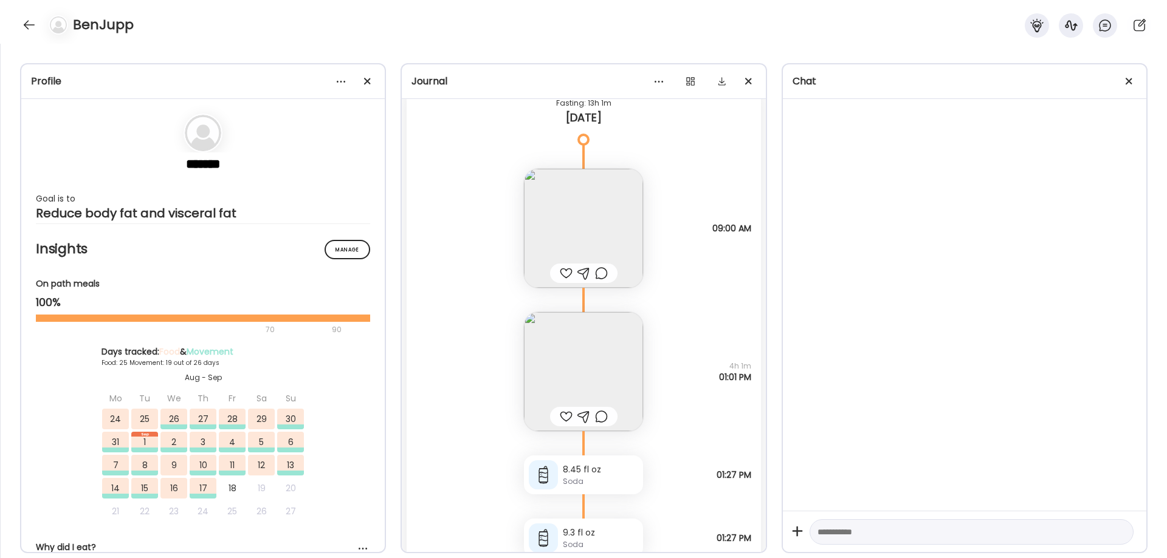
scroll to position [37812, 0]
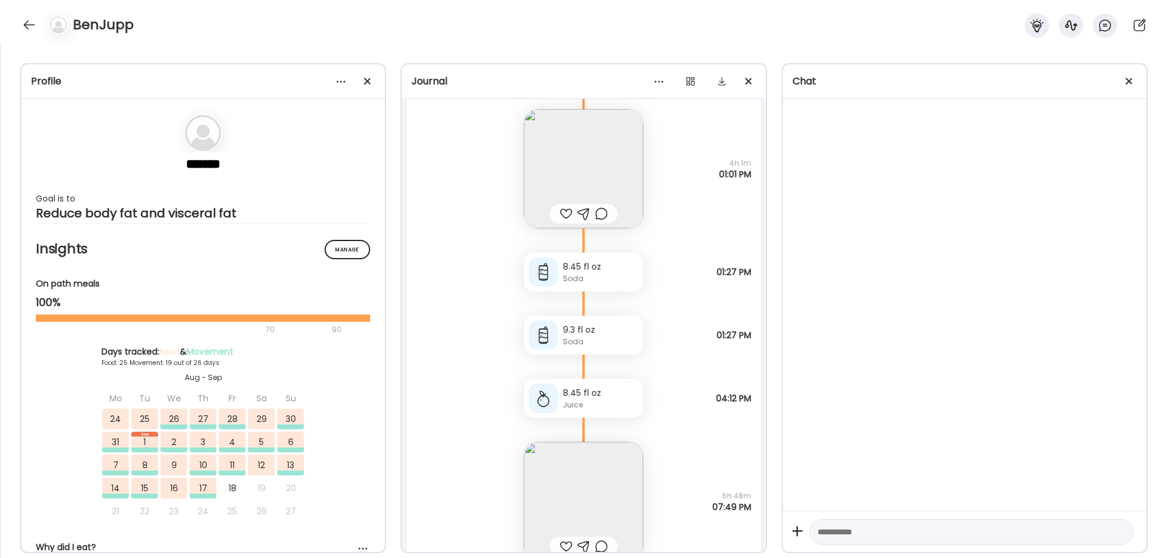
click at [586, 173] on img at bounding box center [583, 168] width 119 height 119
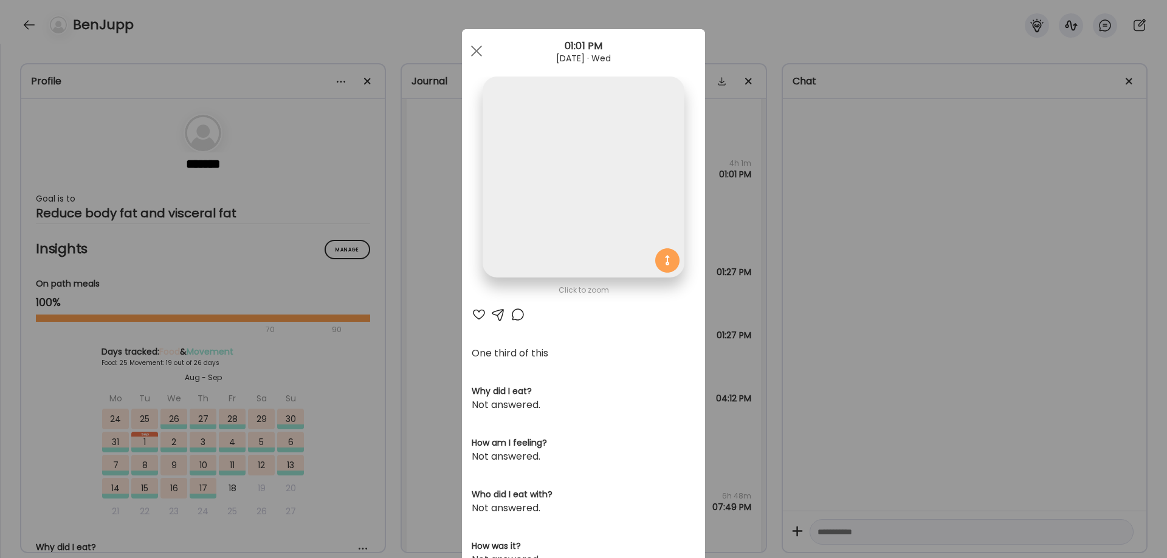
click at [585, 173] on img at bounding box center [582, 177] width 201 height 201
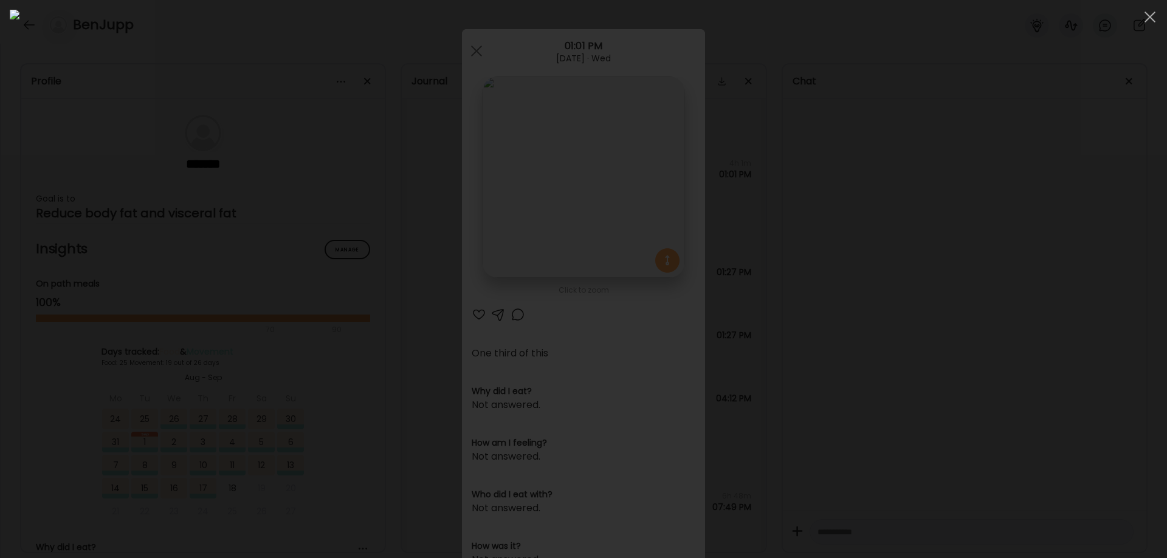
click at [986, 380] on div at bounding box center [583, 279] width 1147 height 539
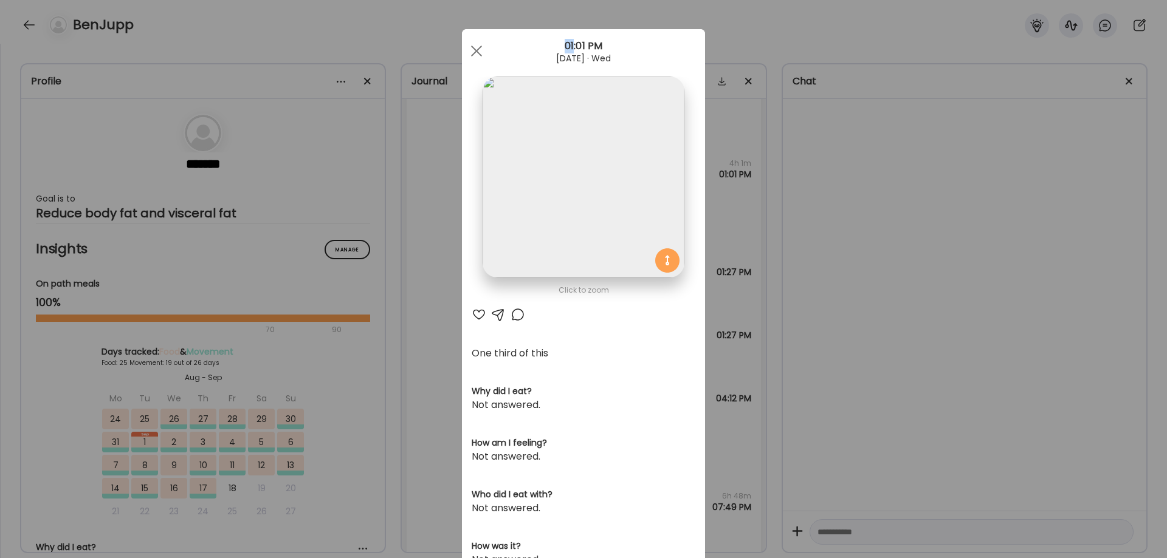
click at [986, 380] on div "Ate Coach Dashboard Wahoo! It’s official Take a moment to set up your Coach Pro…" at bounding box center [583, 279] width 1167 height 558
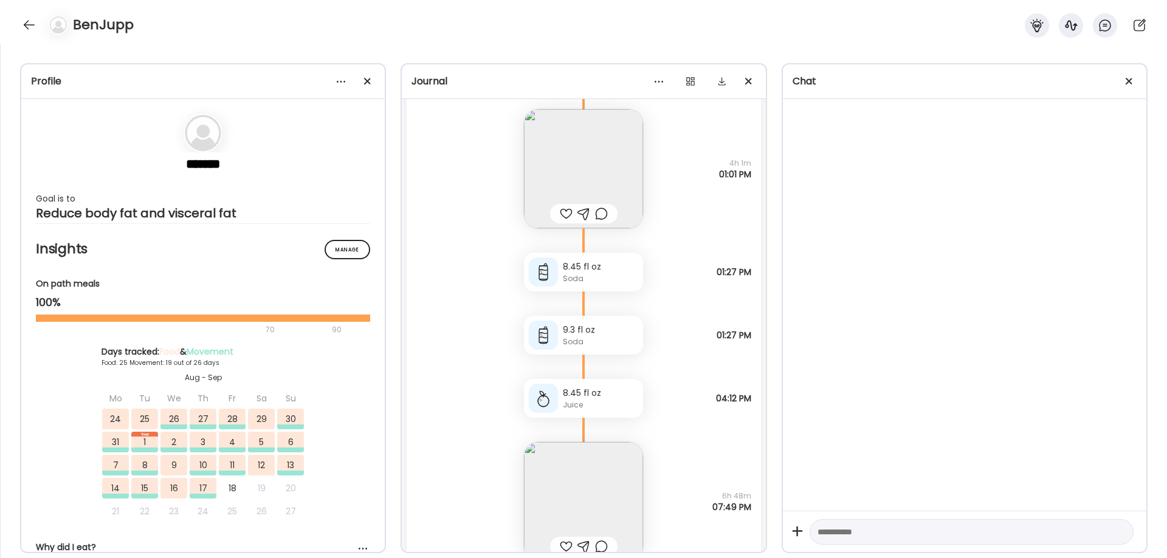
click at [568, 151] on img at bounding box center [583, 168] width 119 height 119
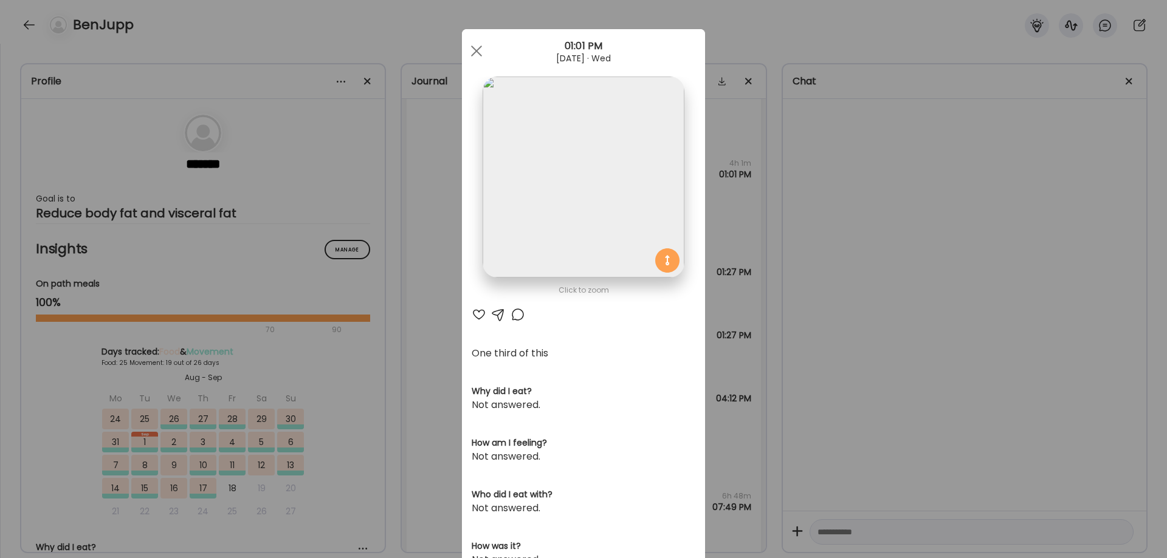
click at [908, 362] on div "Ate Coach Dashboard Wahoo! It’s official Take a moment to set up your Coach Pro…" at bounding box center [583, 279] width 1167 height 558
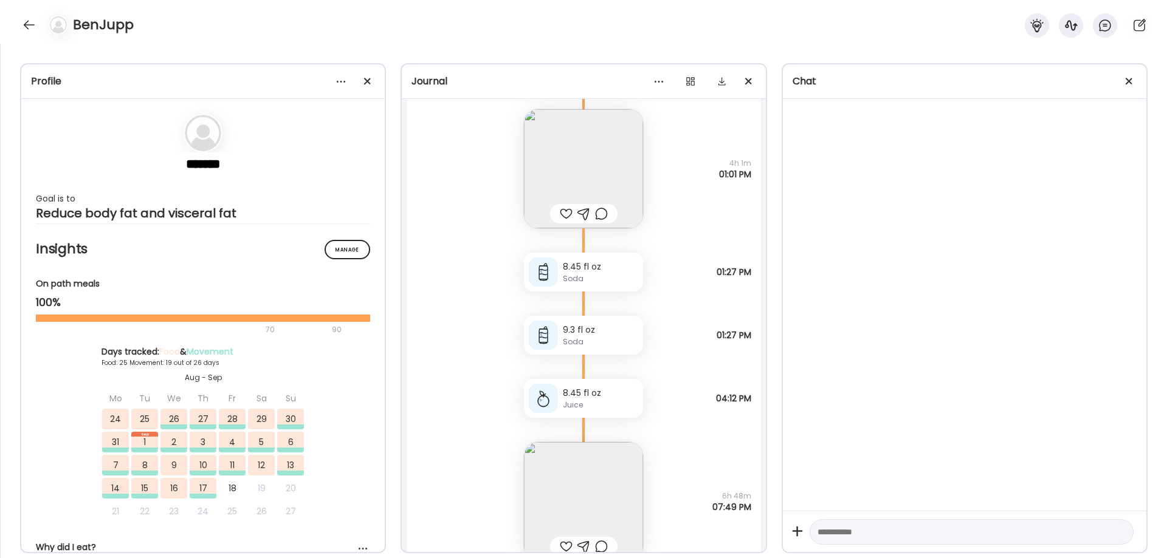
scroll to position [38116, 0]
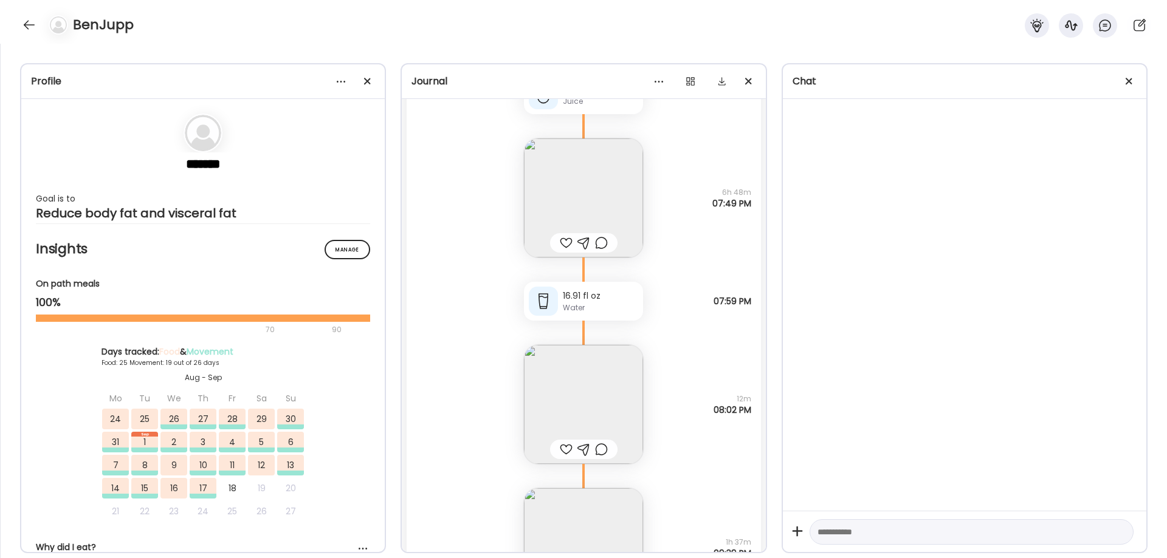
click at [558, 180] on img at bounding box center [583, 198] width 119 height 119
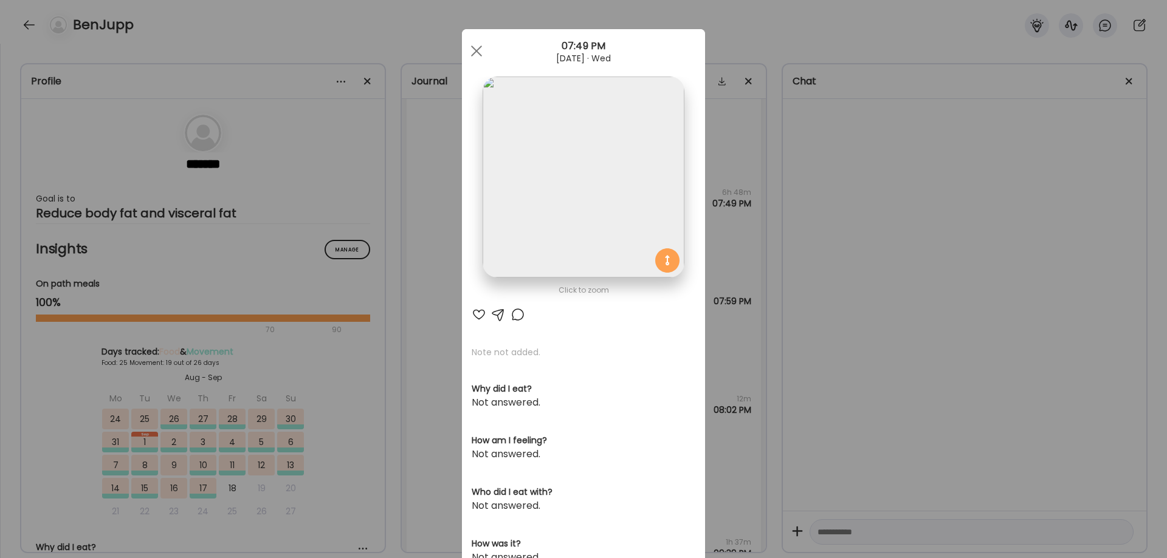
click at [582, 199] on img at bounding box center [582, 177] width 201 height 201
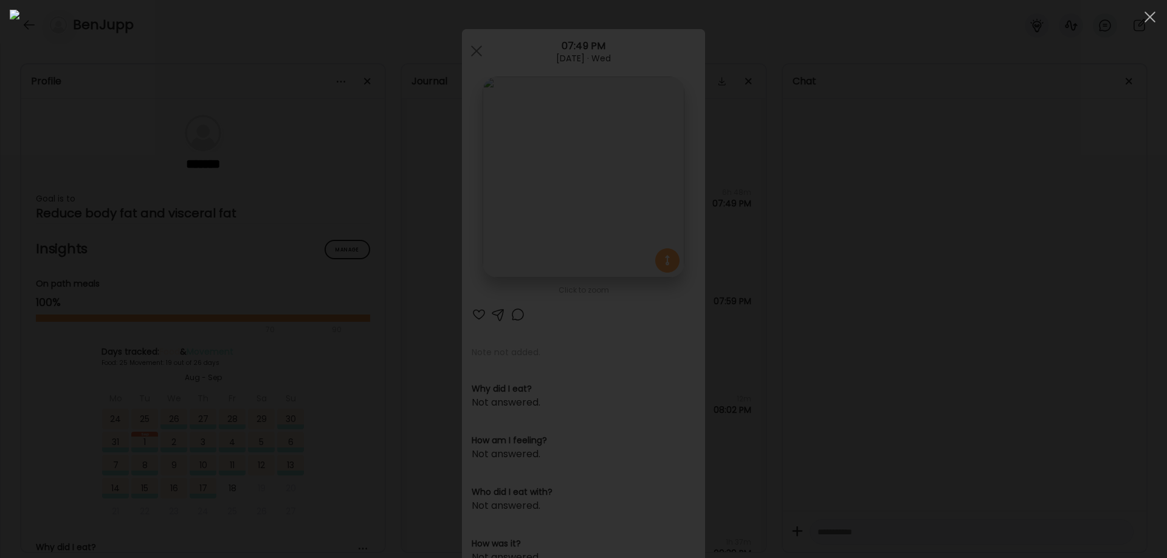
click at [959, 368] on div at bounding box center [583, 279] width 1147 height 539
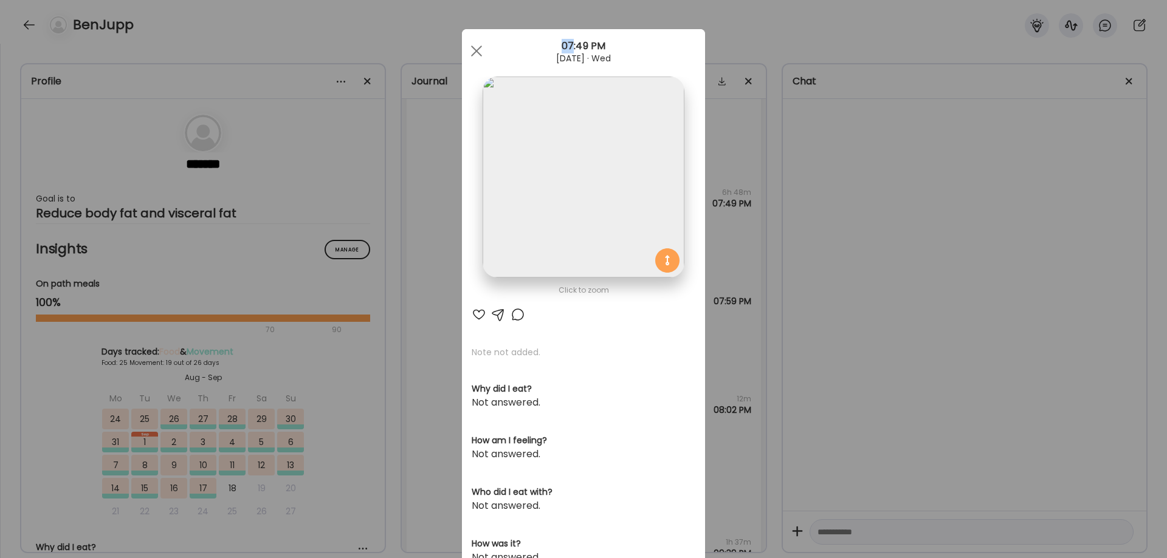
click at [959, 368] on div "Ate Coach Dashboard Wahoo! It’s official Take a moment to set up your Coach Pro…" at bounding box center [583, 279] width 1167 height 558
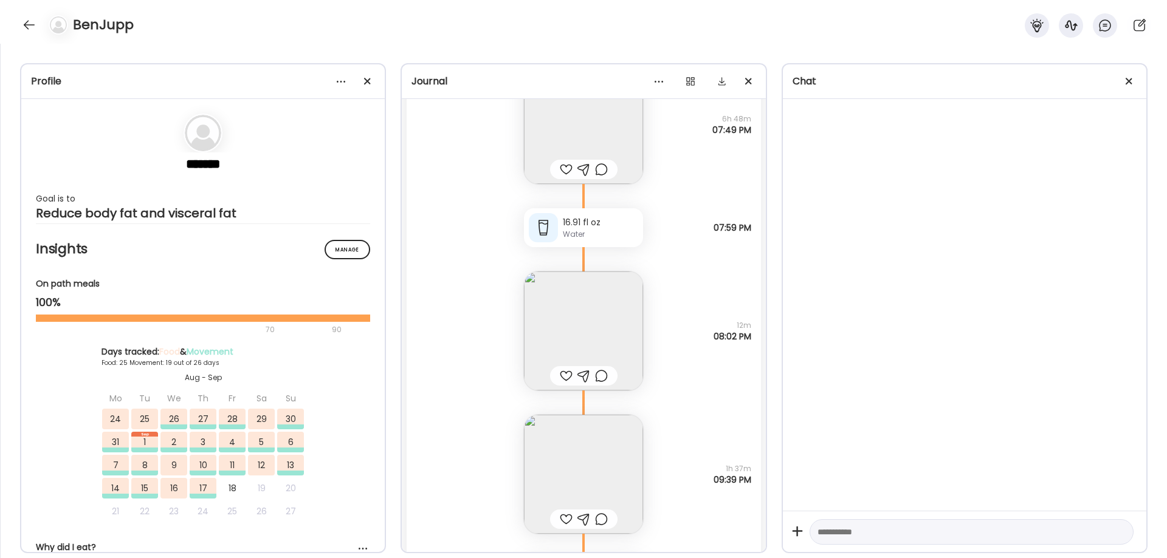
scroll to position [38217, 0]
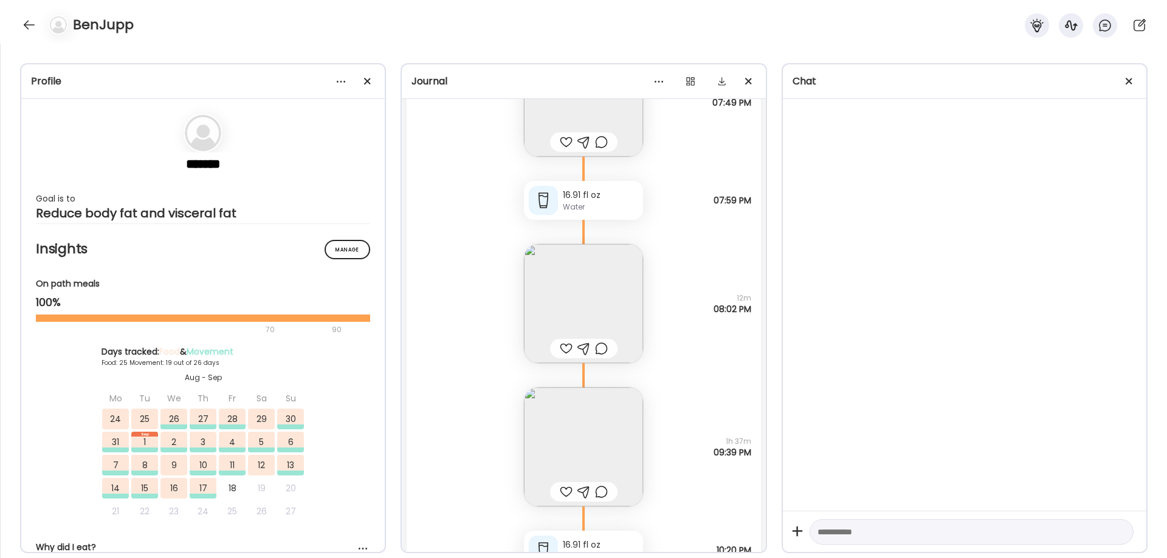
click at [569, 295] on img at bounding box center [583, 303] width 119 height 119
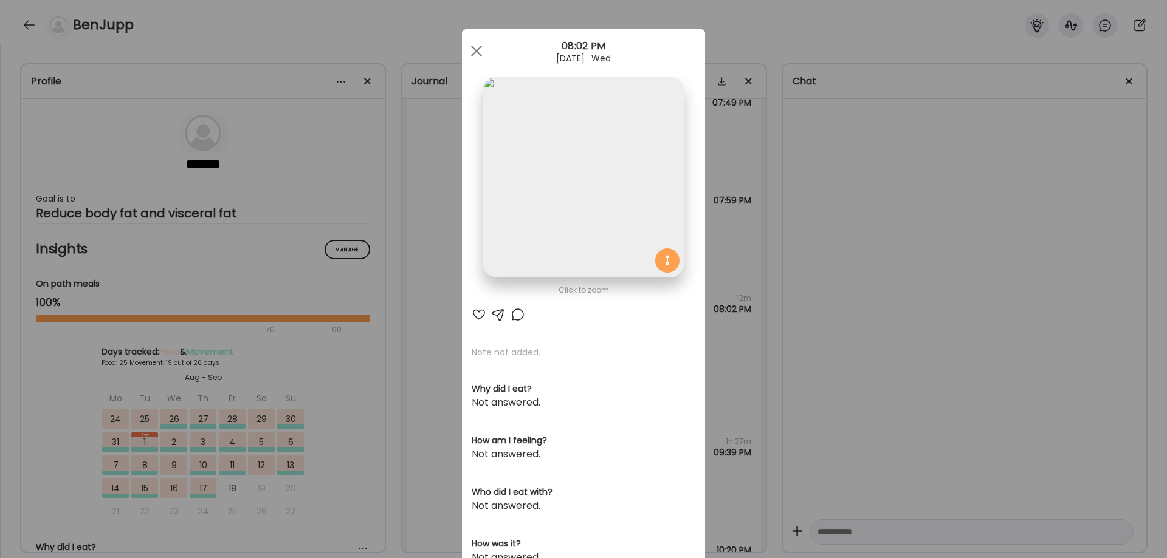
click at [642, 160] on img at bounding box center [582, 177] width 201 height 201
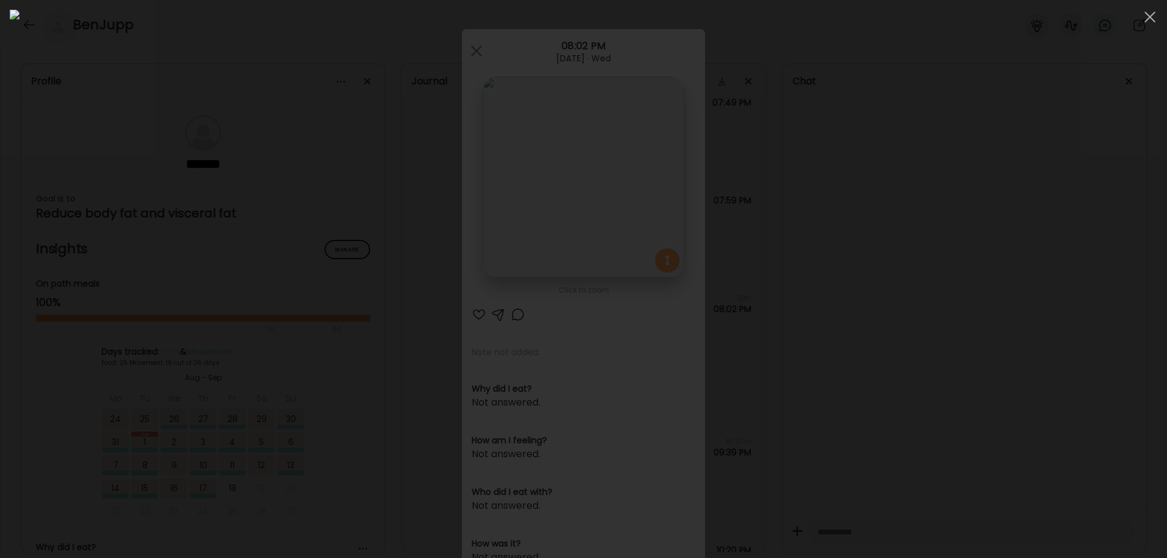
click at [978, 293] on div at bounding box center [583, 279] width 1147 height 539
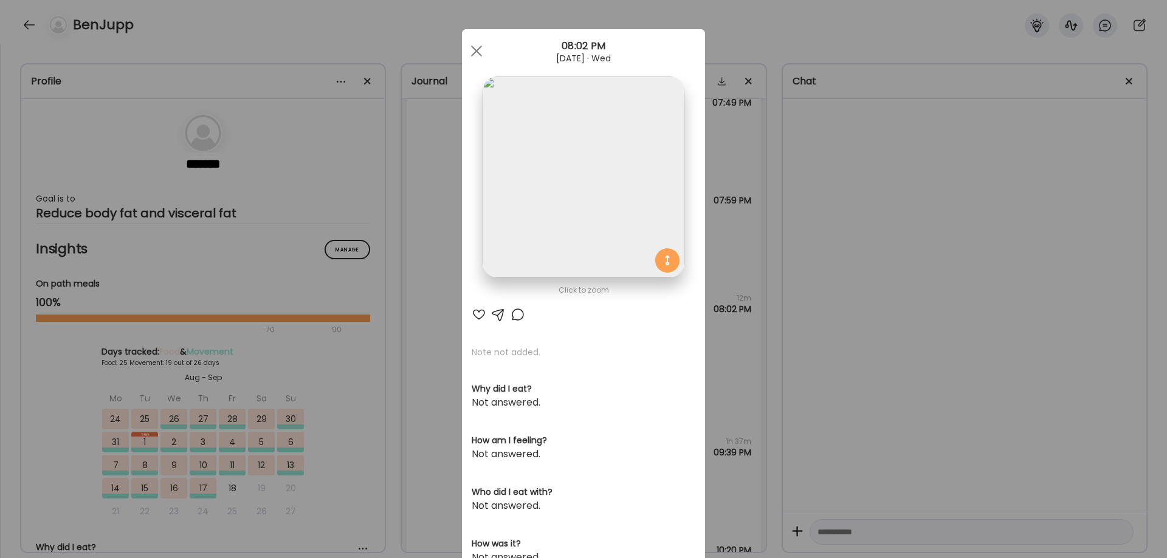
click at [940, 269] on div "Ate Coach Dashboard Wahoo! It’s official Take a moment to set up your Coach Pro…" at bounding box center [583, 279] width 1167 height 558
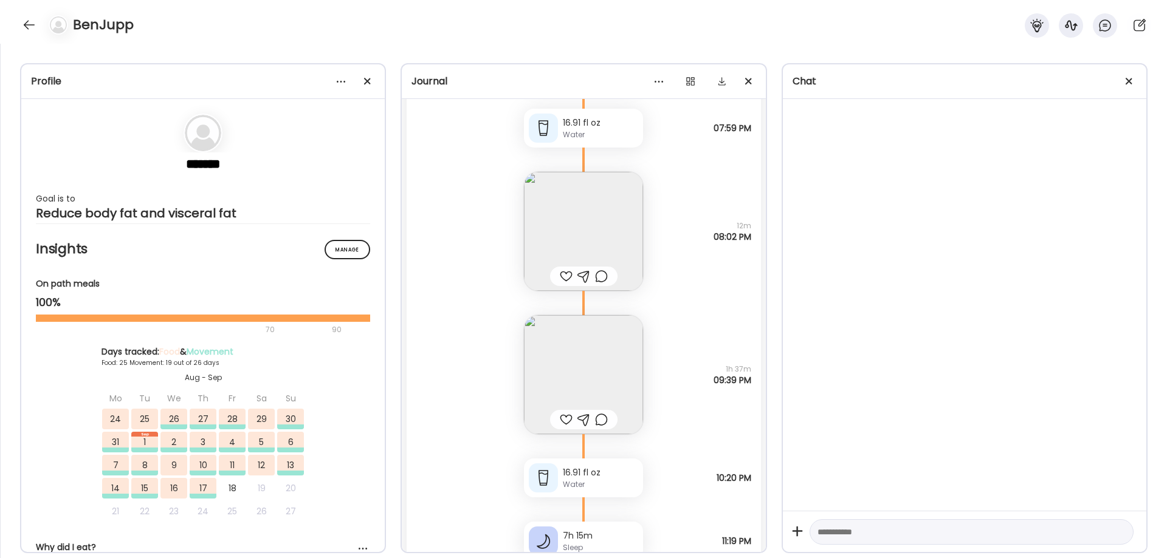
scroll to position [38318, 0]
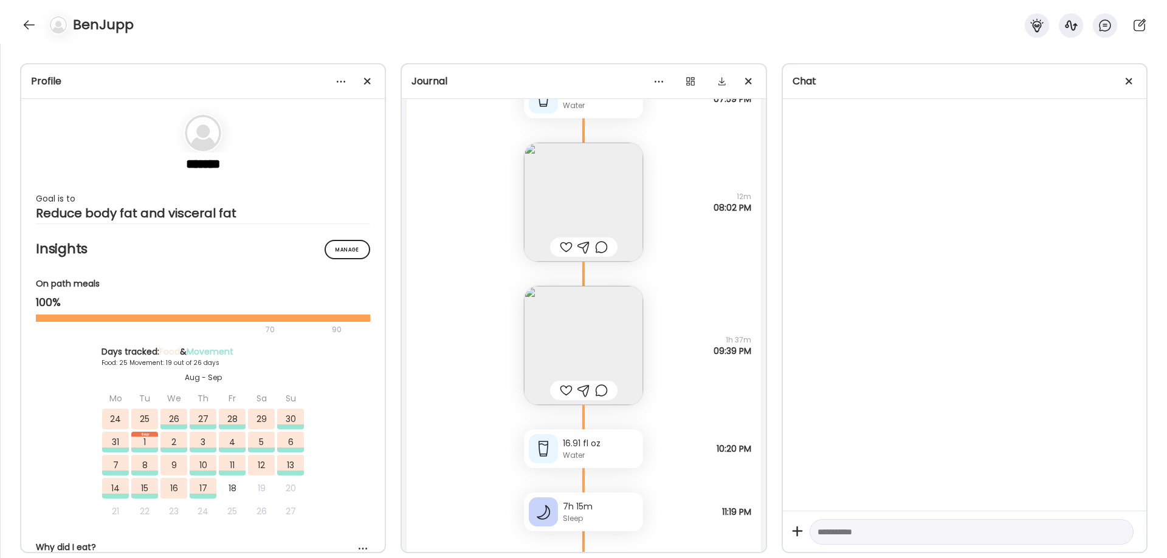
click at [642, 321] on div "Note not added Questions not answered 1h 37m 09:39 PM" at bounding box center [583, 333] width 354 height 143
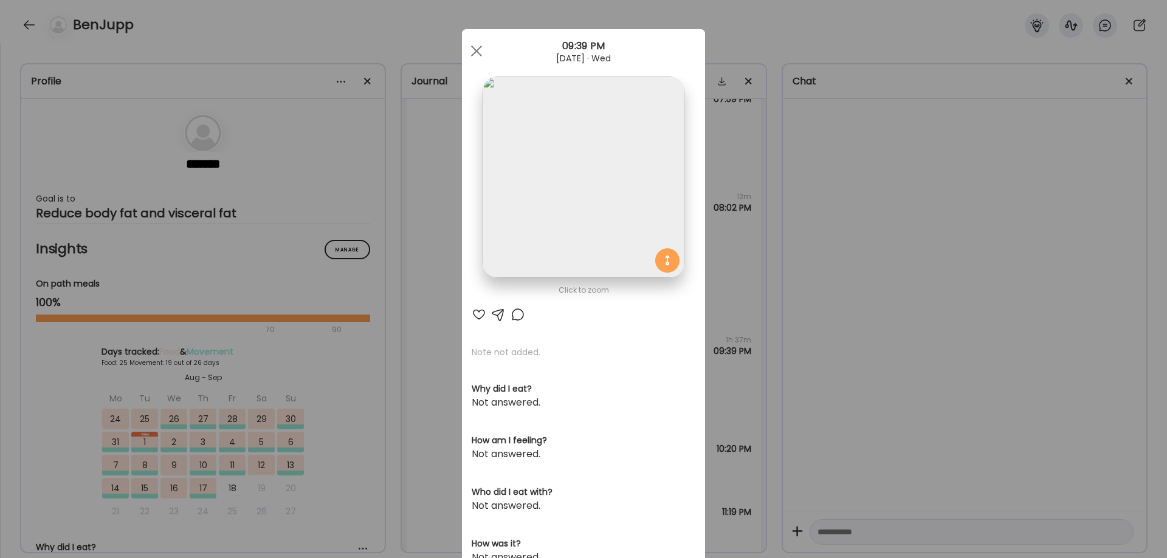
click at [514, 250] on img at bounding box center [582, 177] width 201 height 201
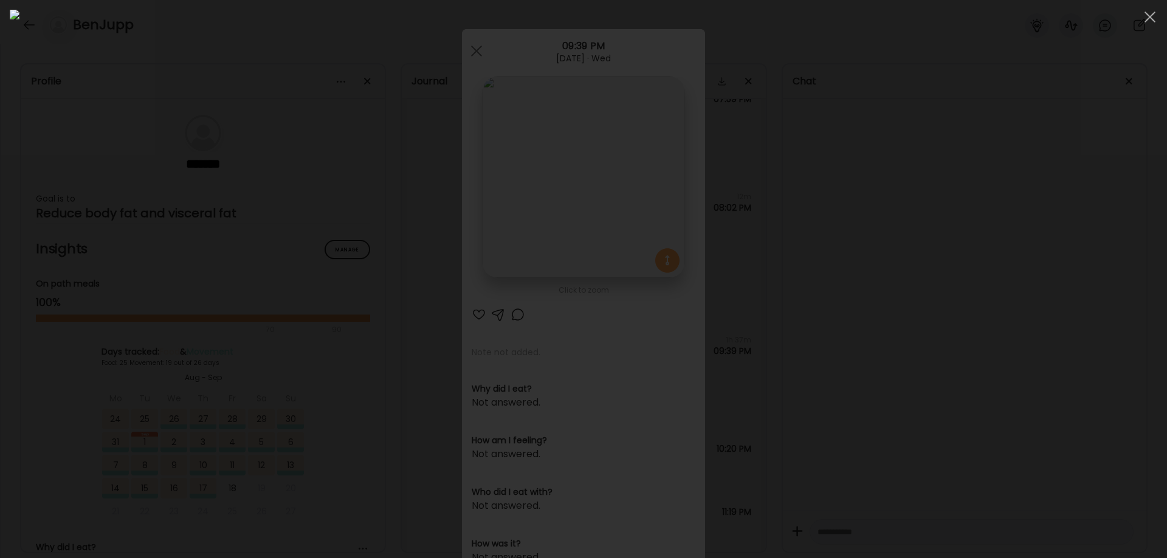
click at [922, 380] on div at bounding box center [583, 279] width 1147 height 539
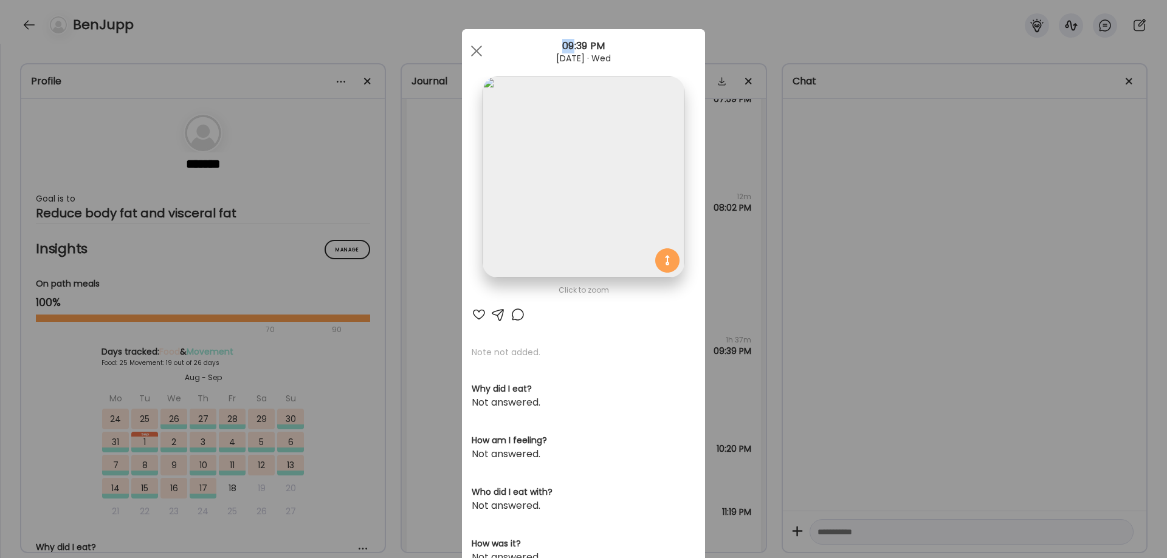
click at [922, 380] on div "Ate Coach Dashboard Wahoo! It’s official Take a moment to set up your Coach Pro…" at bounding box center [583, 279] width 1167 height 558
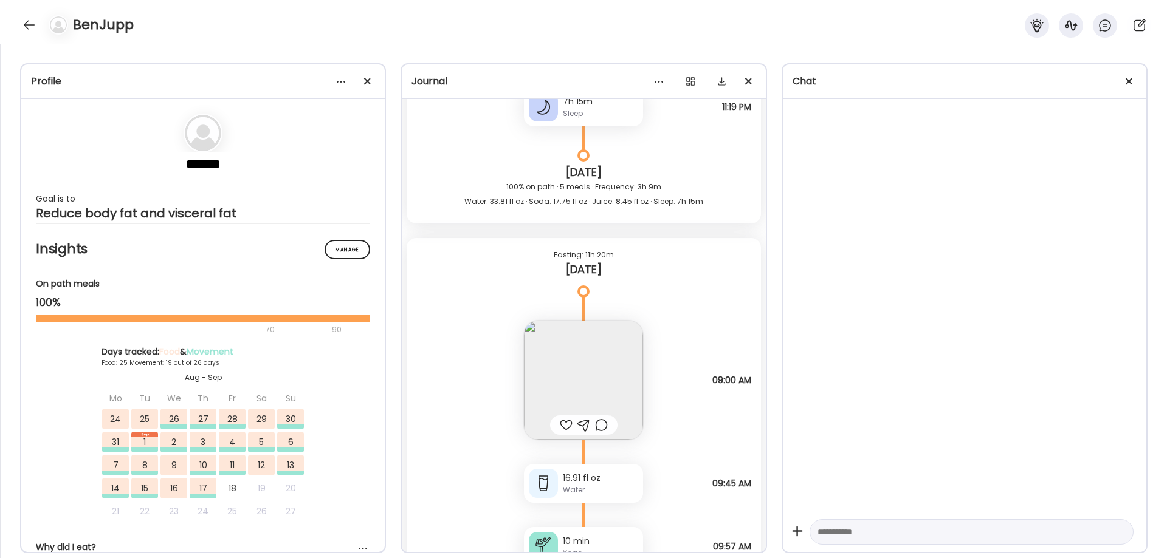
scroll to position [39128, 0]
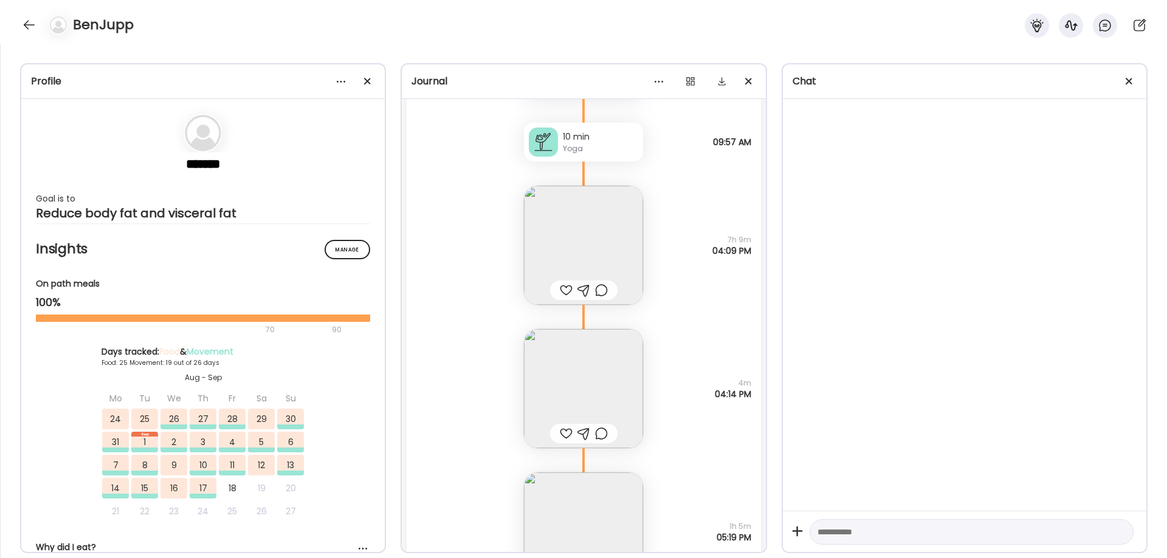
click at [568, 235] on img at bounding box center [583, 245] width 119 height 119
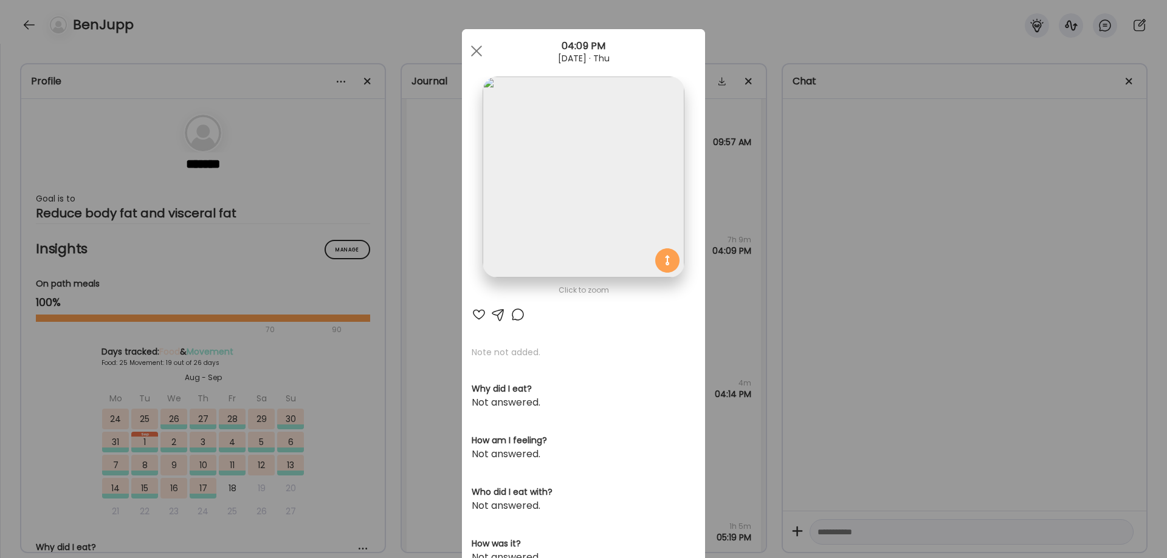
click at [568, 235] on img at bounding box center [582, 177] width 201 height 201
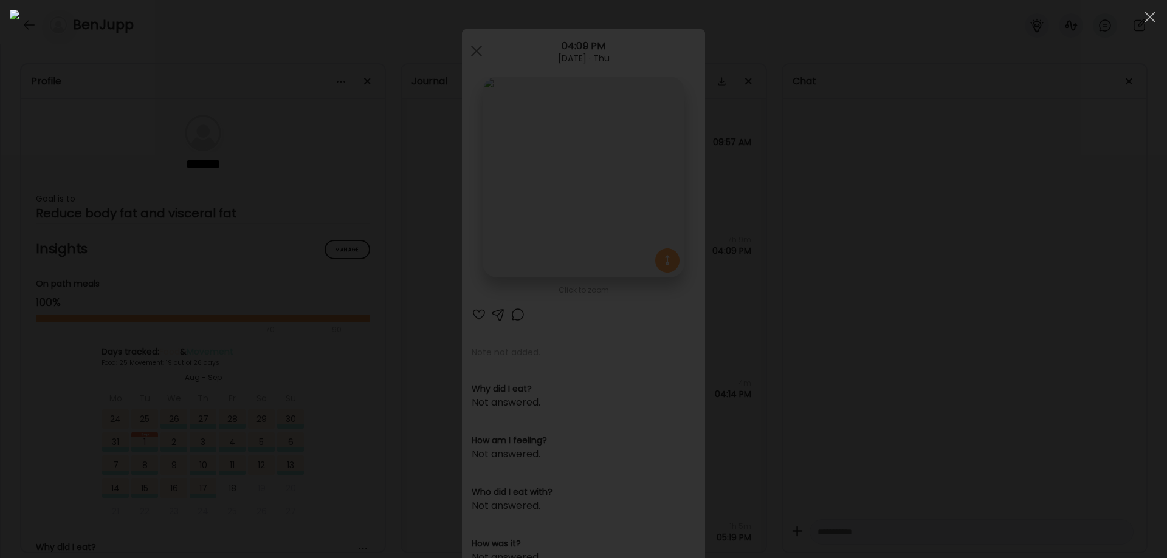
click at [909, 320] on div at bounding box center [583, 279] width 1147 height 539
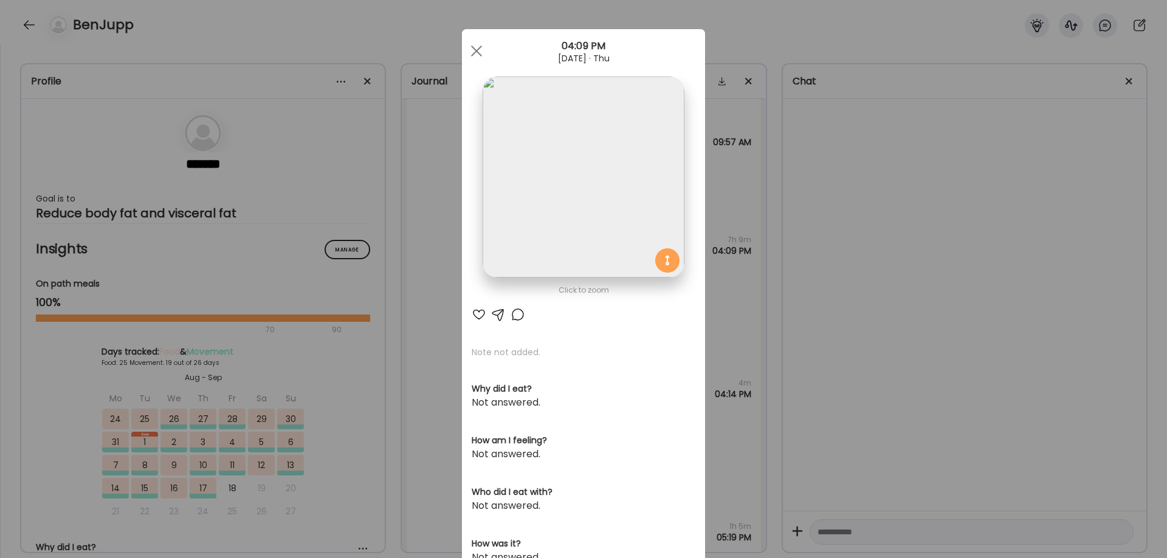
click at [904, 324] on div "Ate Coach Dashboard Wahoo! It’s official Take a moment to set up your Coach Pro…" at bounding box center [583, 279] width 1167 height 558
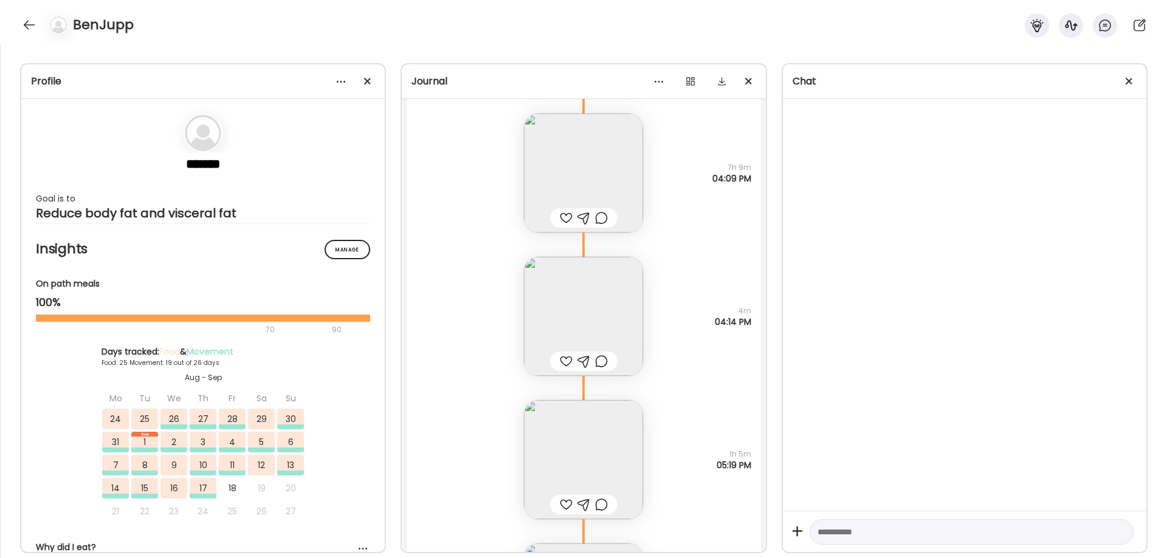
scroll to position [39229, 0]
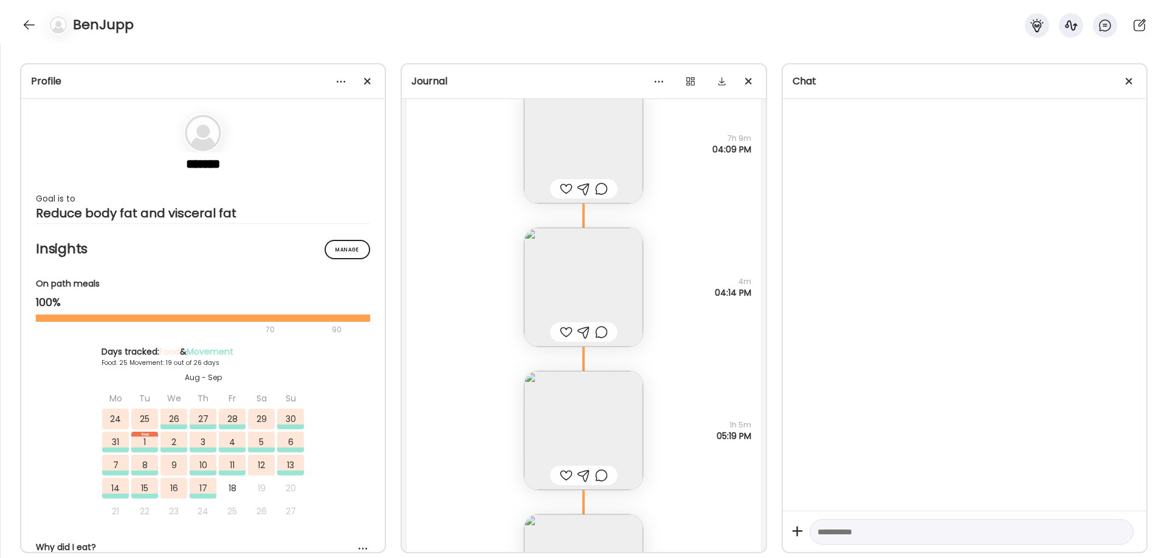
click at [561, 267] on img at bounding box center [583, 287] width 119 height 119
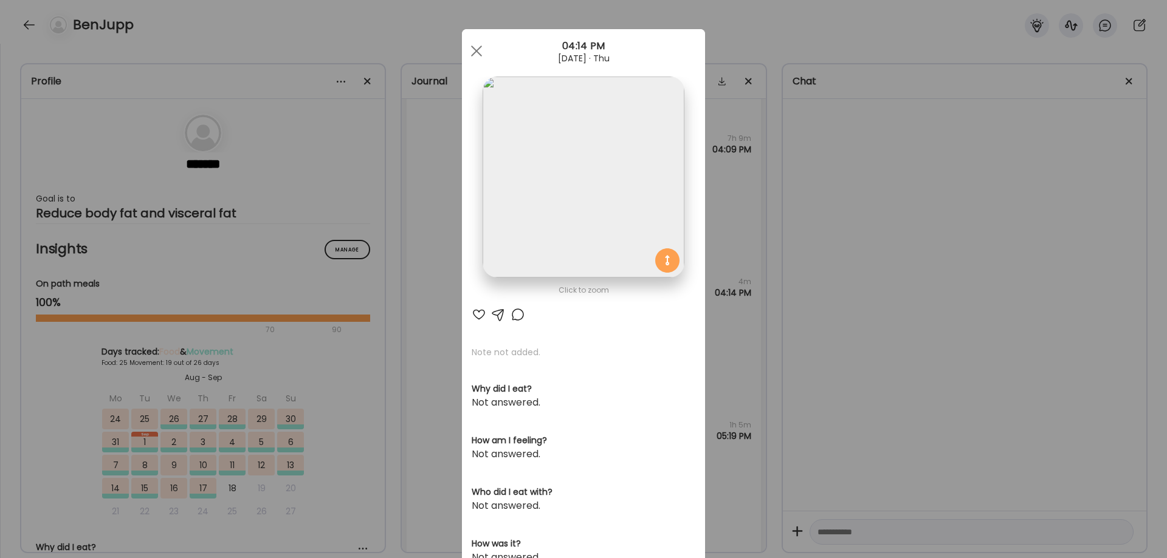
click at [560, 217] on img at bounding box center [582, 177] width 201 height 201
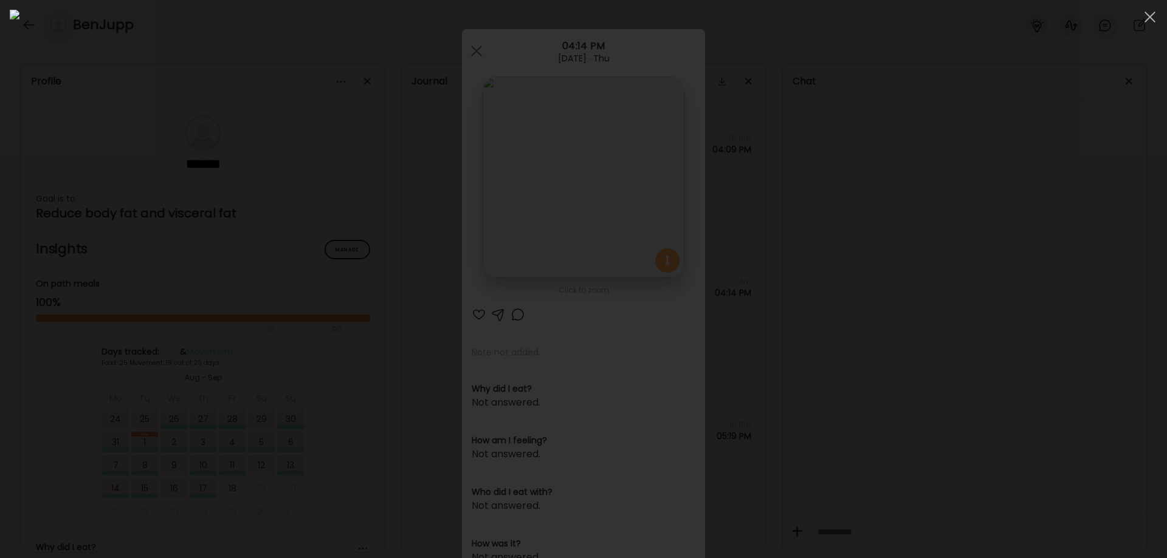
click at [917, 398] on div at bounding box center [583, 279] width 1147 height 539
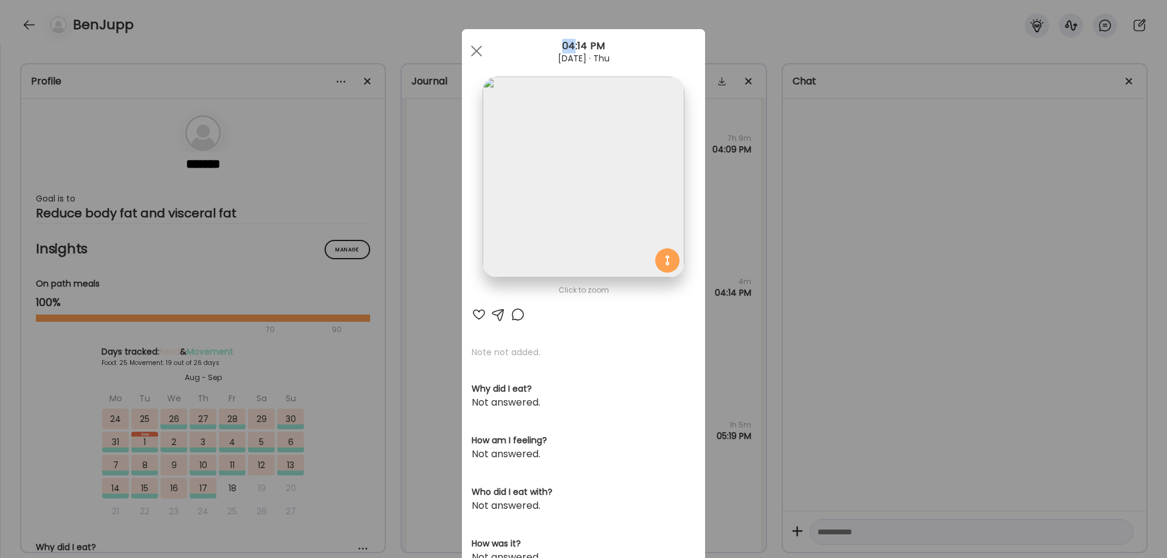
click at [917, 398] on div "Ate Coach Dashboard Wahoo! It’s official Take a moment to set up your Coach Pro…" at bounding box center [583, 279] width 1167 height 558
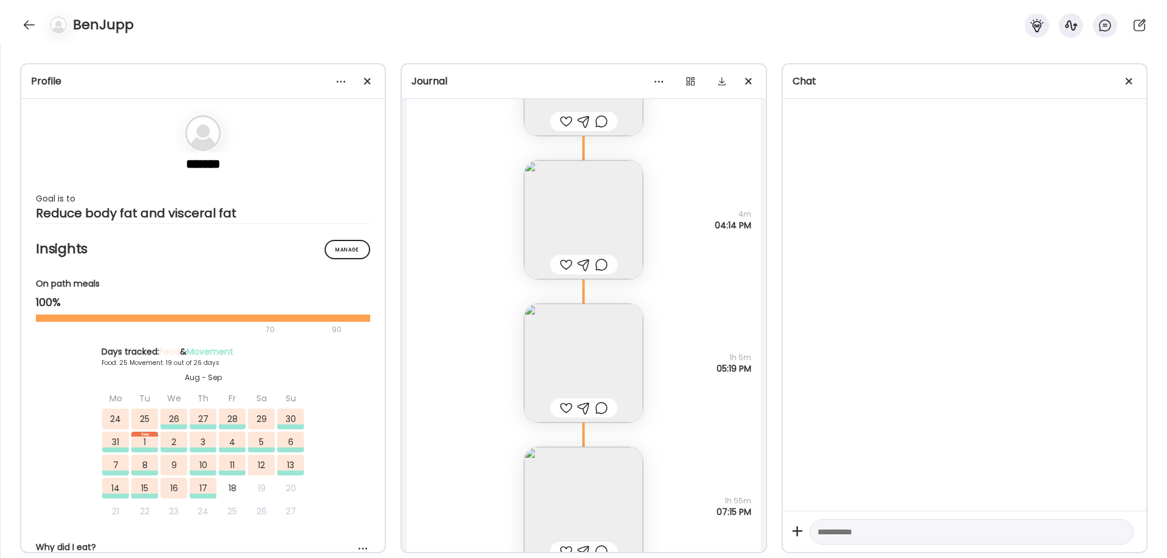
scroll to position [39109, 0]
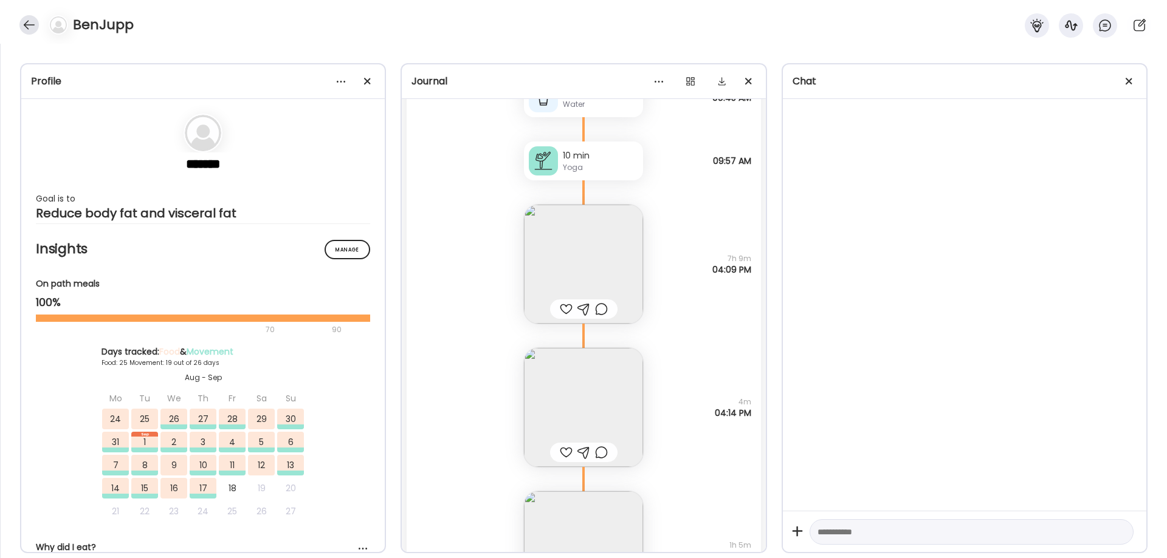
click at [27, 19] on div at bounding box center [28, 24] width 19 height 19
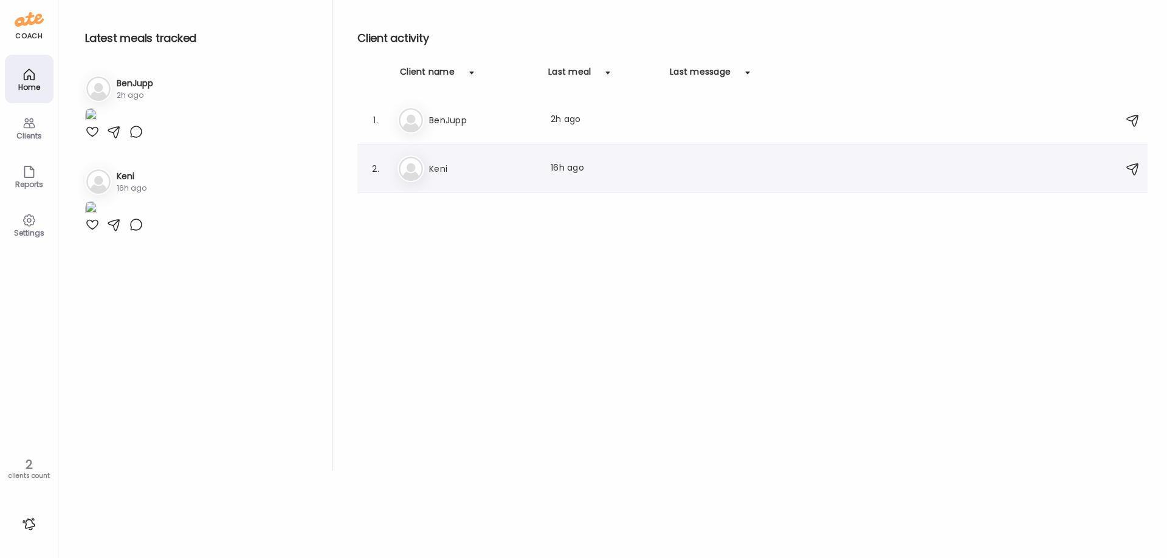
click at [419, 176] on img at bounding box center [411, 169] width 24 height 24
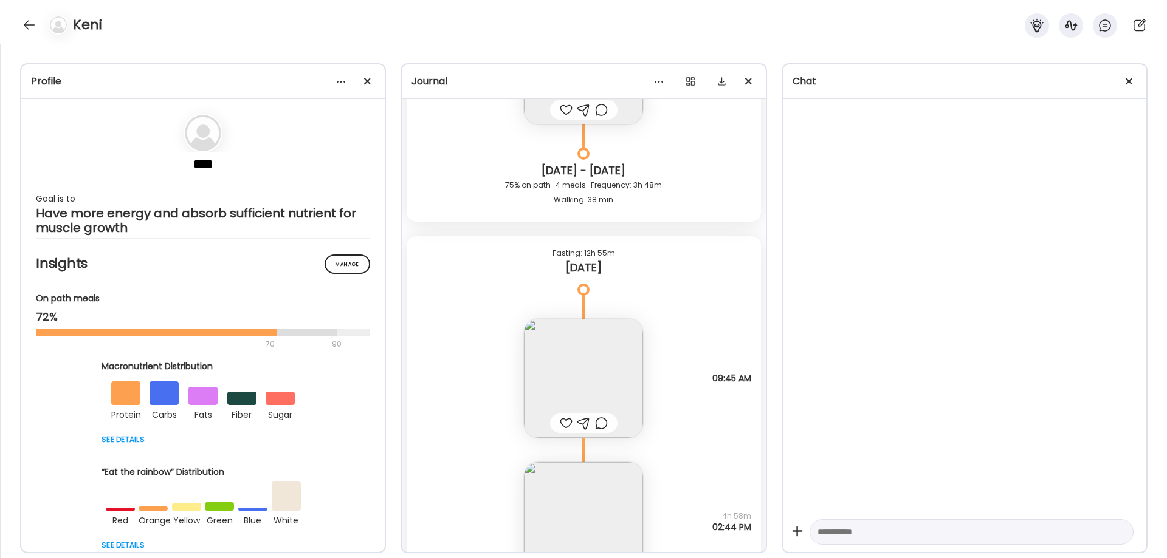
scroll to position [23114, 0]
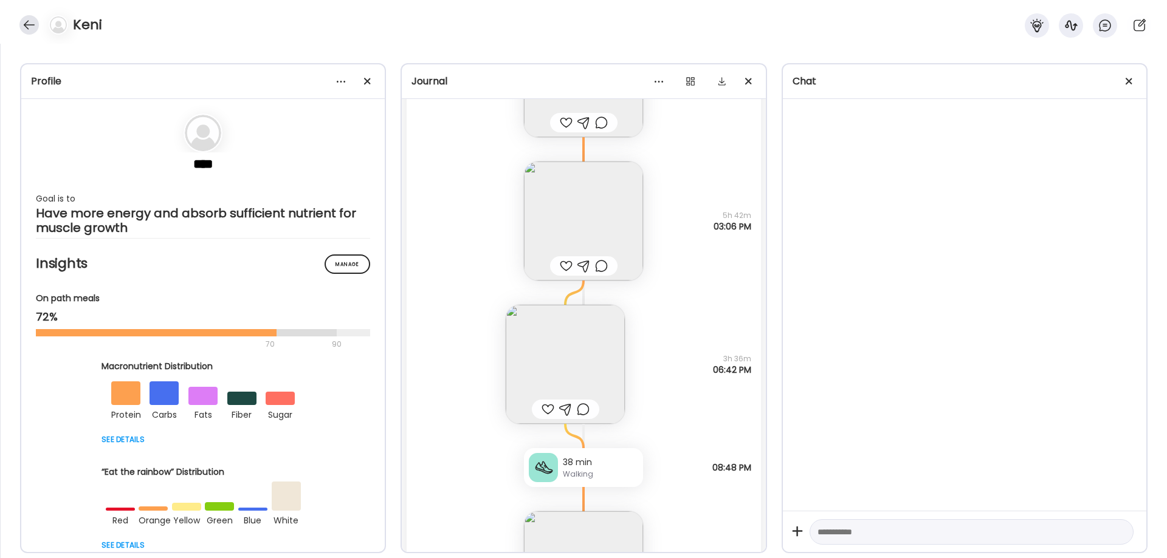
click at [24, 21] on div at bounding box center [28, 24] width 19 height 19
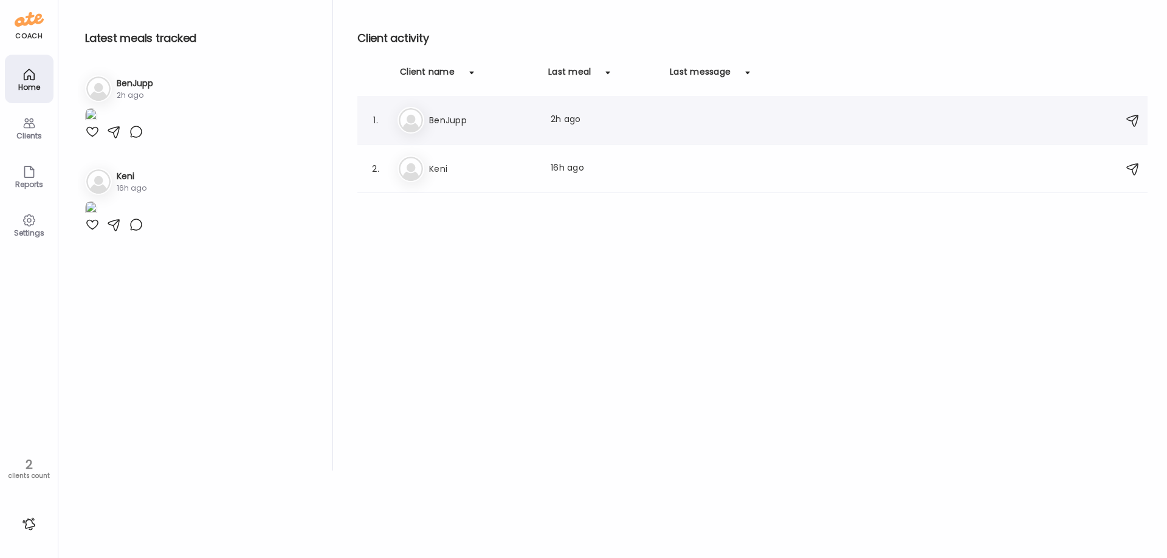
click at [554, 115] on div "Last meal: 2h ago" at bounding box center [603, 120] width 107 height 15
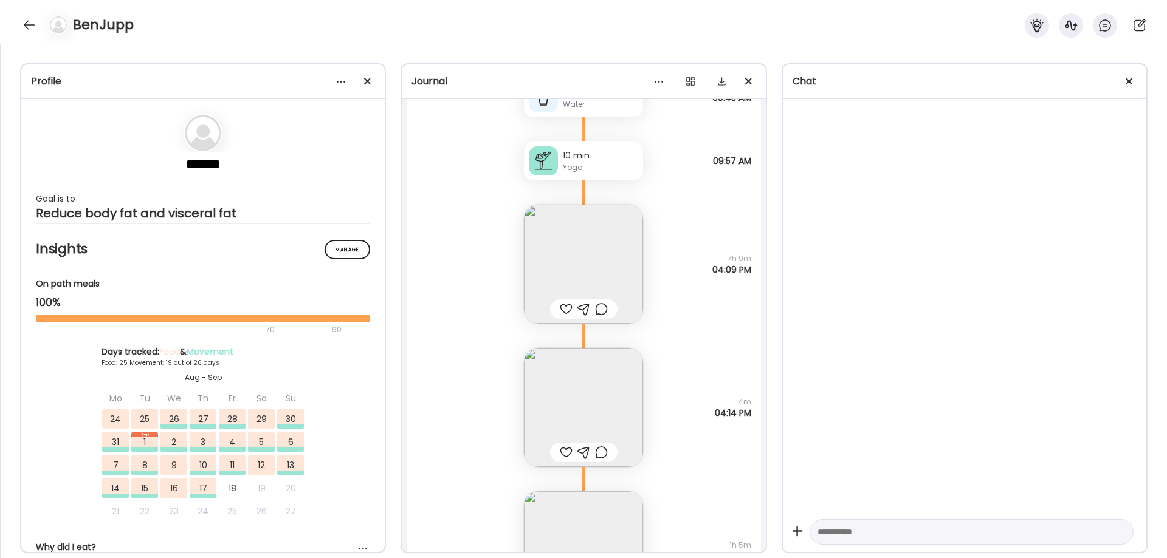
scroll to position [36433, 0]
